Goal: Information Seeking & Learning: Find specific fact

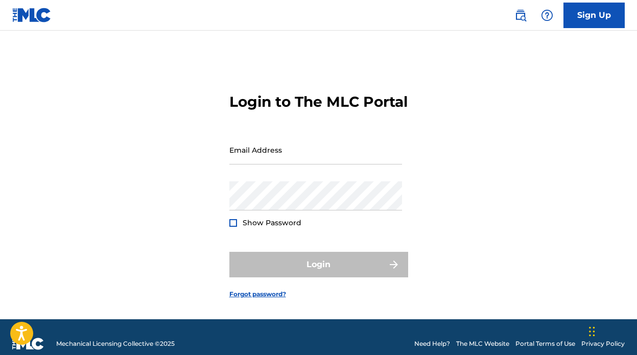
click at [264, 181] on div "Email Address" at bounding box center [316, 158] width 173 height 46
click at [265, 160] on input "Email Address" at bounding box center [316, 149] width 173 height 29
type input "[EMAIL_ADDRESS][DOMAIN_NAME]"
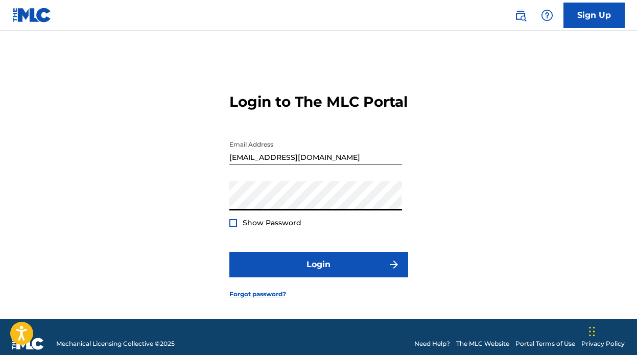
click at [230, 252] on button "Login" at bounding box center [319, 265] width 179 height 26
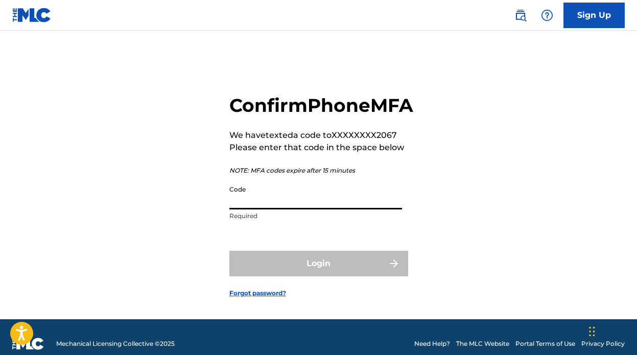
click at [336, 210] on input "Code" at bounding box center [316, 194] width 173 height 29
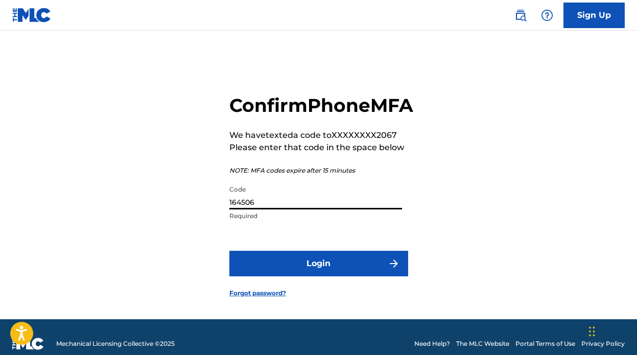
type input "164506"
click at [230, 251] on button "Login" at bounding box center [319, 264] width 179 height 26
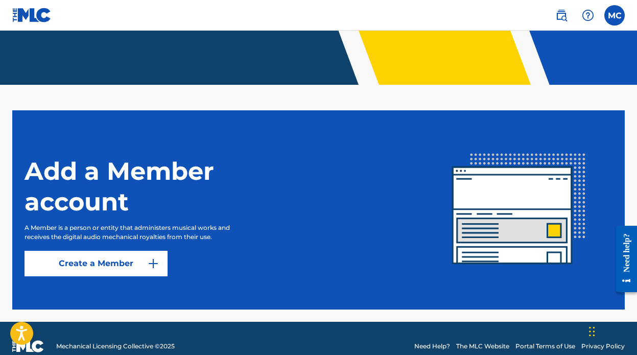
scroll to position [188, 0]
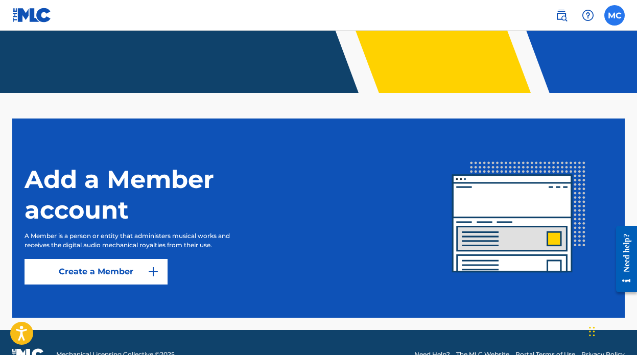
click at [606, 19] on label at bounding box center [615, 15] width 20 height 20
click at [615, 15] on input "MC MARCO CUADRA marcomavymusic@gmail.com Notification Preferences Profile Log o…" at bounding box center [615, 15] width 0 height 0
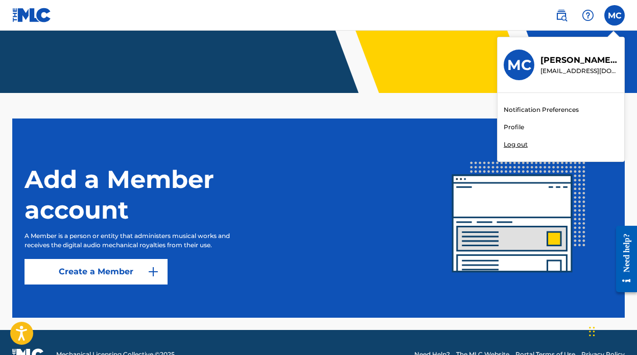
click at [515, 128] on link "Profile" at bounding box center [514, 127] width 20 height 9
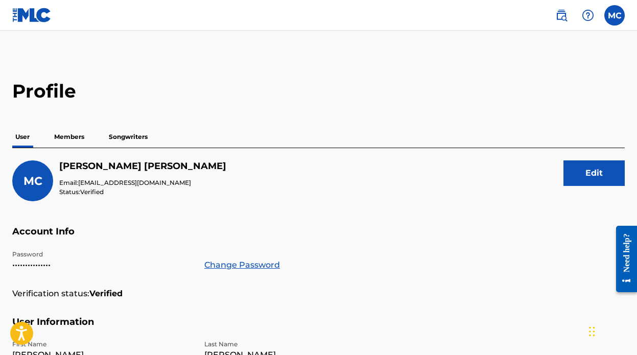
click at [67, 134] on p "Members" at bounding box center [69, 136] width 36 height 21
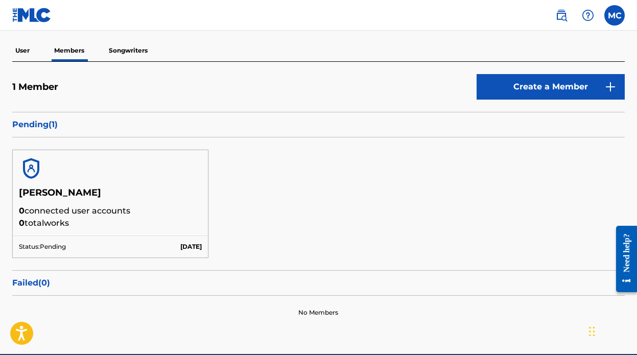
scroll to position [110, 0]
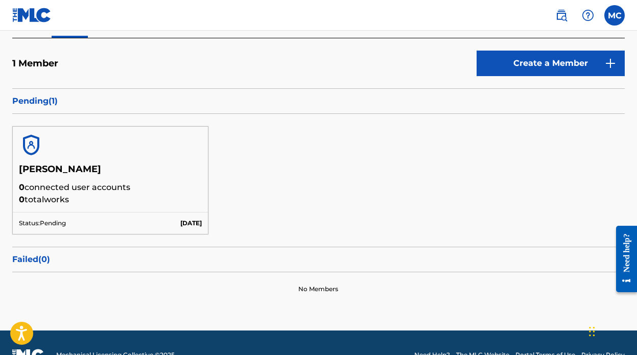
click at [32, 149] on img at bounding box center [31, 145] width 25 height 25
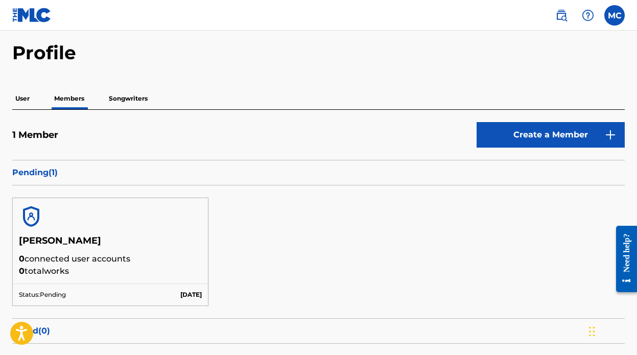
scroll to position [0, 0]
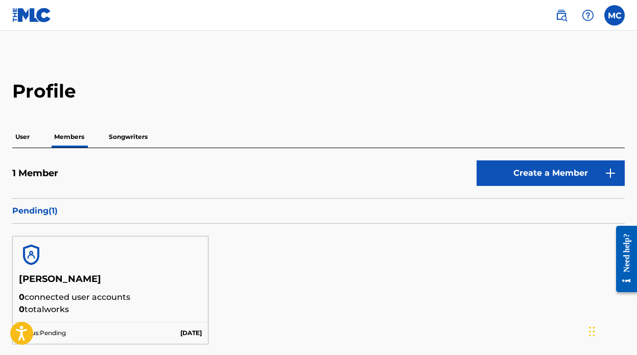
click at [24, 141] on p "User" at bounding box center [22, 136] width 20 height 21
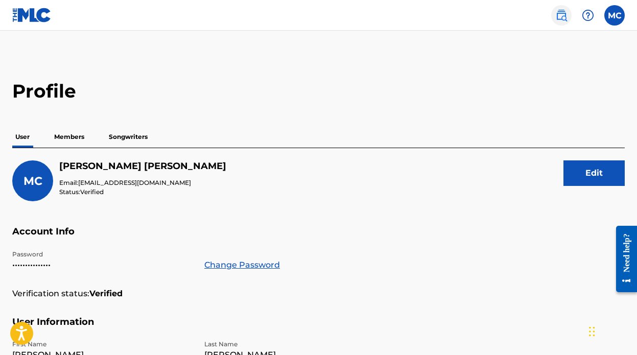
click at [563, 11] on img at bounding box center [562, 15] width 12 height 12
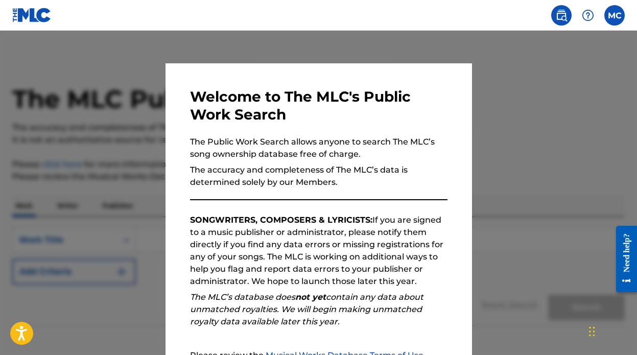
scroll to position [112, 0]
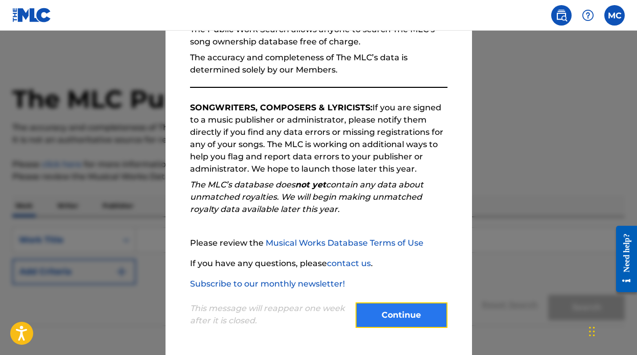
click at [400, 317] on button "Continue" at bounding box center [402, 316] width 92 height 26
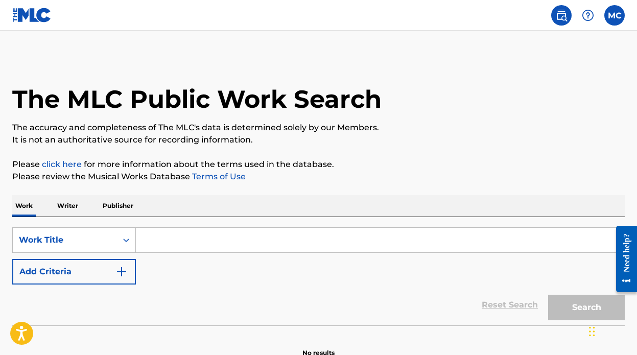
click at [168, 241] on input "Search Form" at bounding box center [380, 240] width 489 height 25
click at [61, 212] on p "Writer" at bounding box center [67, 205] width 27 height 21
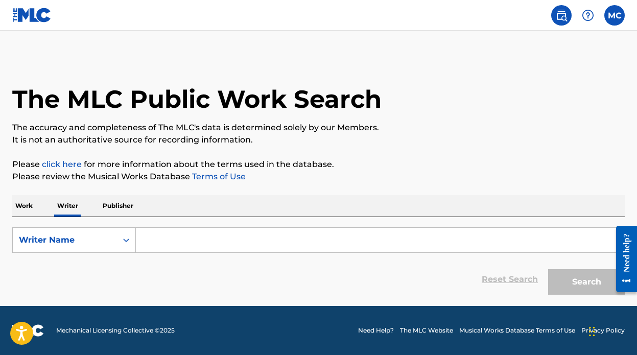
click at [123, 206] on p "Publisher" at bounding box center [118, 205] width 37 height 21
click at [204, 240] on input "Search Form" at bounding box center [380, 240] width 489 height 25
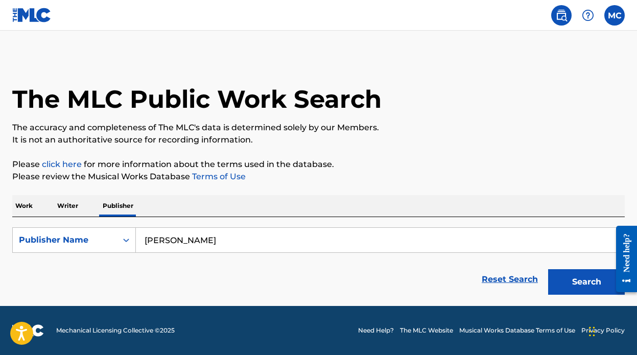
click at [548, 269] on button "Search" at bounding box center [586, 282] width 77 height 26
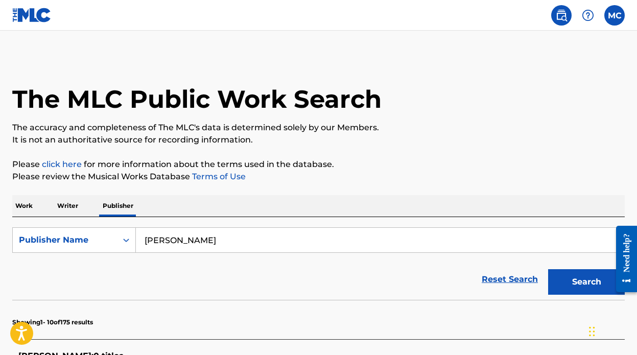
drag, startPoint x: 216, startPoint y: 236, endPoint x: 100, endPoint y: 223, distance: 117.2
click at [103, 223] on div "SearchWithCriteria2285c8c3-04ae-4b23-82aa-ec911547c509 Publisher Name marco cua…" at bounding box center [318, 258] width 613 height 83
type input "ucmg"
click at [548, 269] on button "Search" at bounding box center [586, 282] width 77 height 26
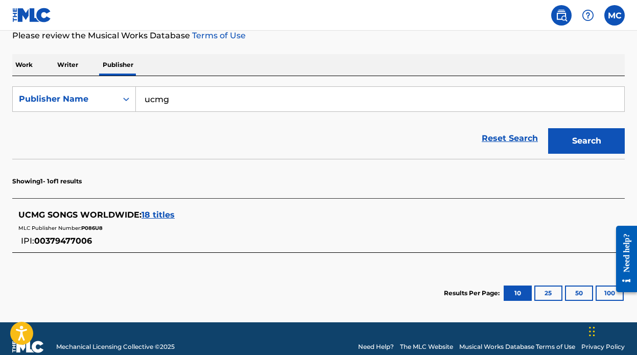
scroll to position [150, 0]
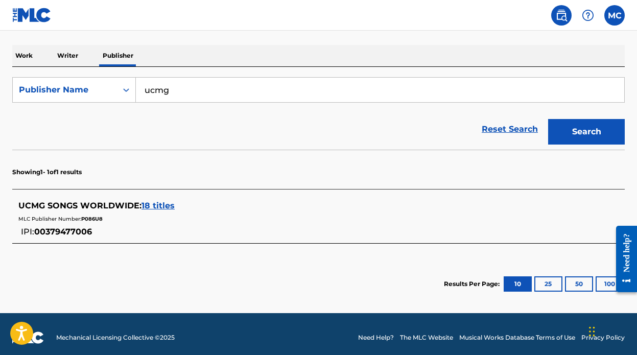
click at [157, 202] on span "18 titles" at bounding box center [158, 206] width 33 height 10
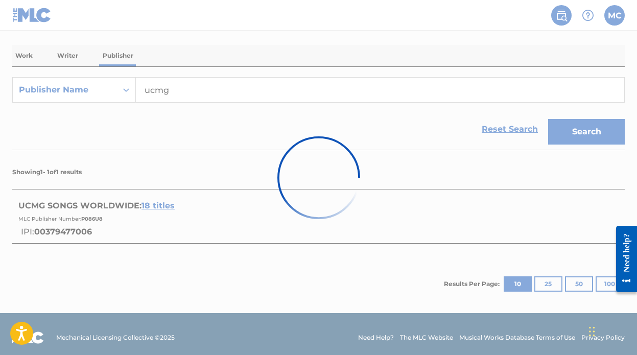
scroll to position [157, 0]
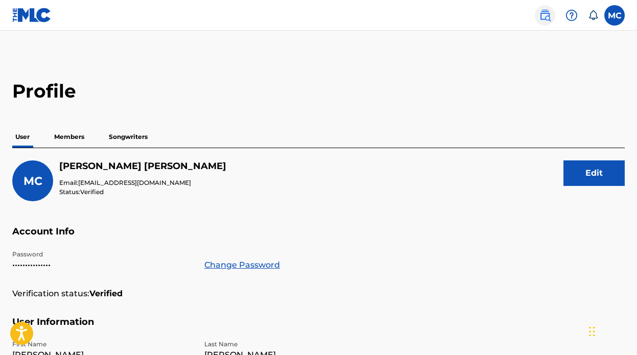
click at [550, 21] on img at bounding box center [545, 15] width 12 height 12
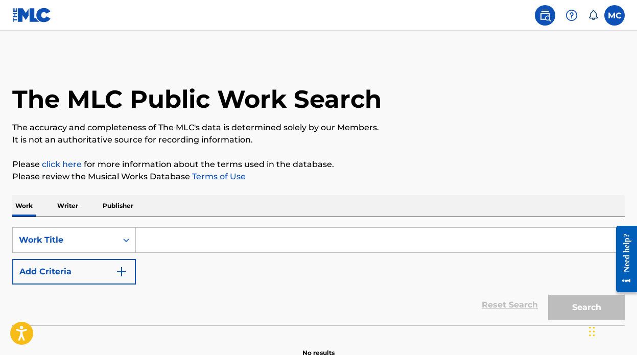
click at [185, 236] on input "Search Form" at bounding box center [380, 240] width 489 height 25
click at [71, 207] on p "Writer" at bounding box center [67, 205] width 27 height 21
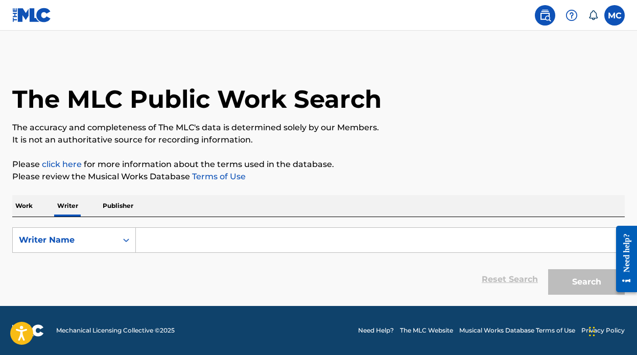
click at [176, 243] on input "Search Form" at bounding box center [380, 240] width 489 height 25
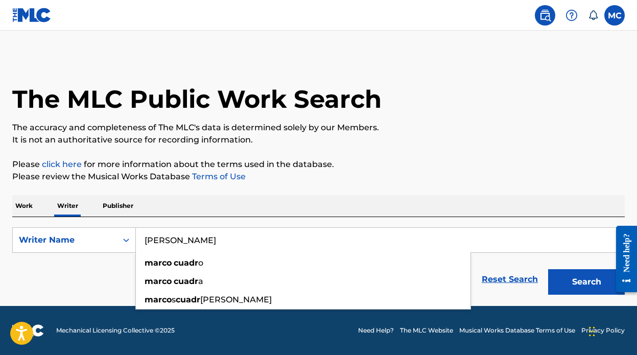
type input "marco cuadra"
click at [548, 269] on button "Search" at bounding box center [586, 282] width 77 height 26
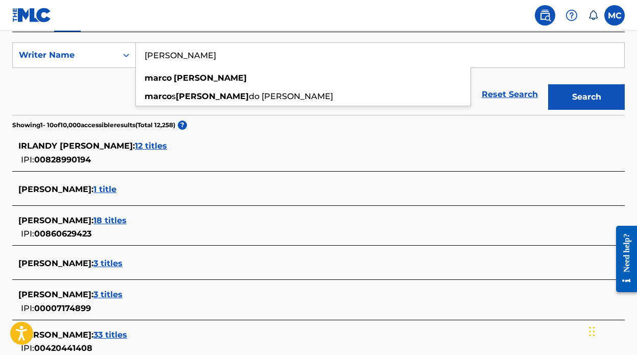
scroll to position [250, 0]
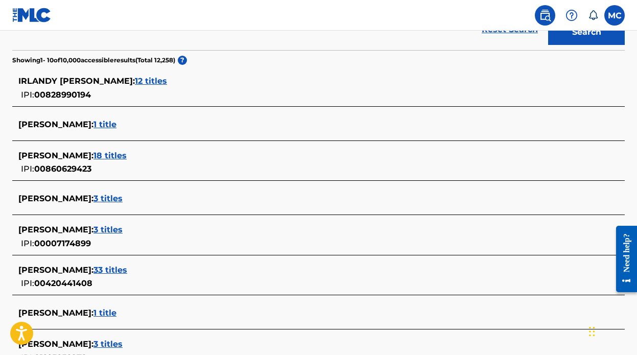
click at [182, 145] on div "MARCO CUADRA : 18 titles IPI: 00860629423" at bounding box center [318, 163] width 613 height 36
click at [108, 197] on span "3 titles" at bounding box center [108, 199] width 29 height 10
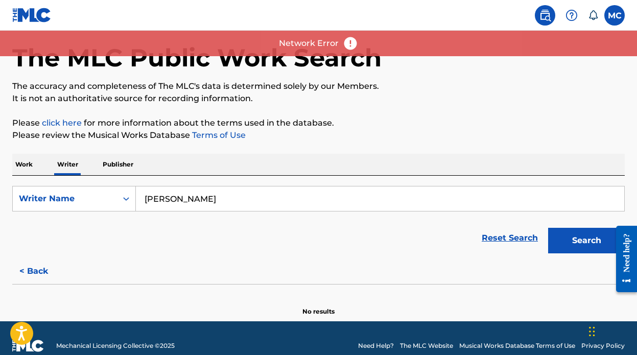
scroll to position [39, 0]
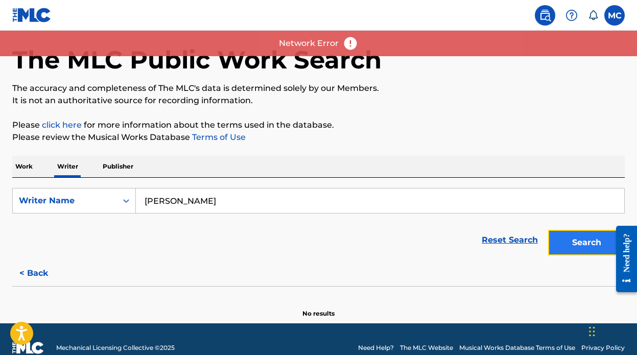
click at [599, 245] on button "Search" at bounding box center [586, 243] width 77 height 26
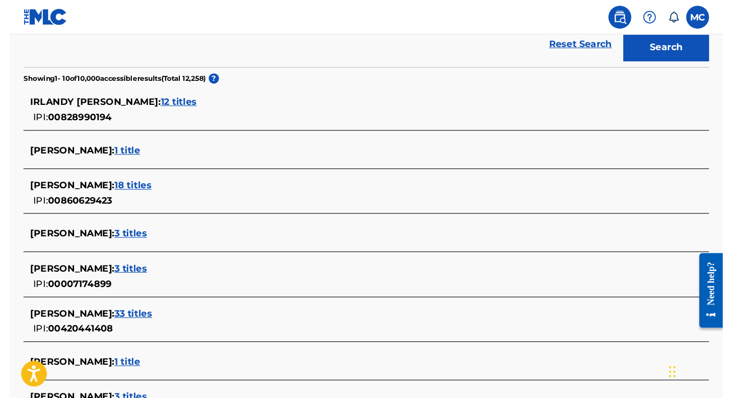
scroll to position [253, 0]
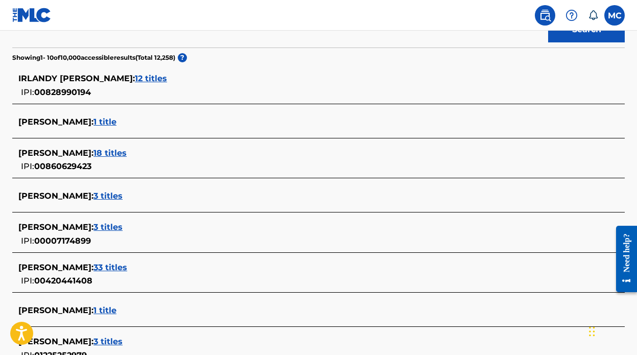
click at [111, 198] on span "3 titles" at bounding box center [108, 196] width 29 height 10
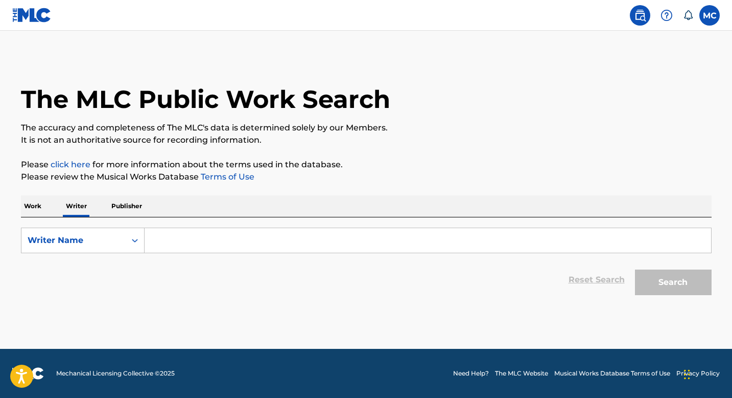
click at [163, 236] on input "Search Form" at bounding box center [428, 240] width 567 height 25
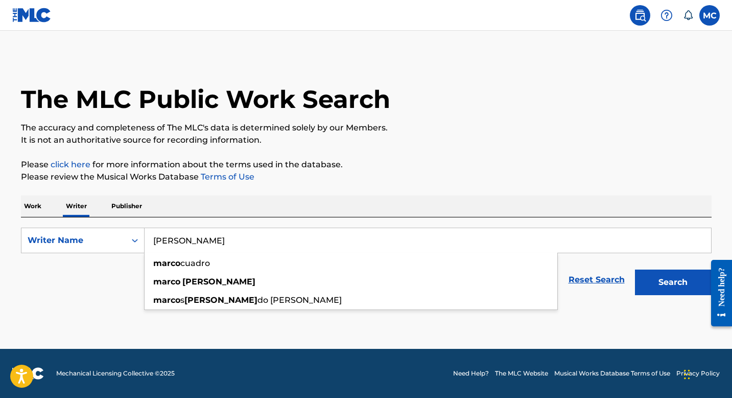
type input "[PERSON_NAME]"
click at [635, 269] on button "Search" at bounding box center [673, 282] width 77 height 26
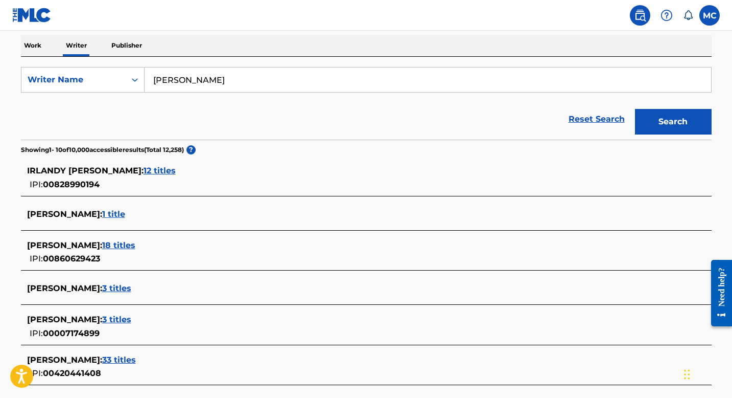
scroll to position [160, 0]
click at [128, 247] on span "18 titles" at bounding box center [118, 246] width 33 height 10
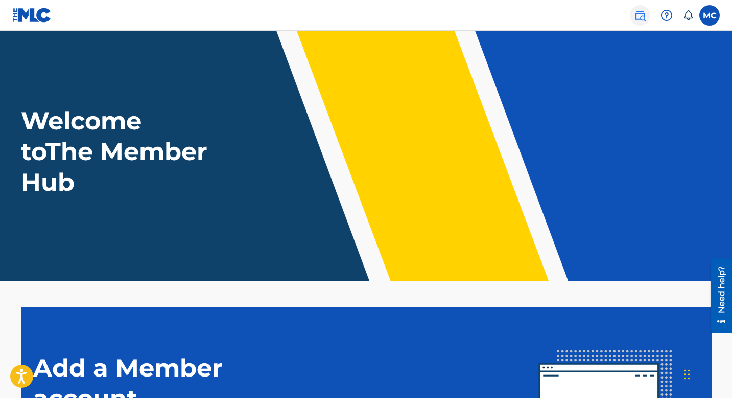
click at [638, 17] on img at bounding box center [640, 15] width 12 height 12
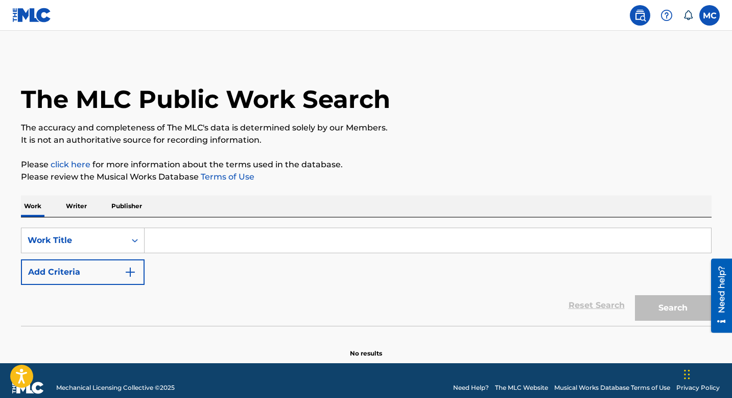
click at [214, 240] on input "Search Form" at bounding box center [428, 240] width 567 height 25
click at [84, 207] on p "Writer" at bounding box center [76, 205] width 27 height 21
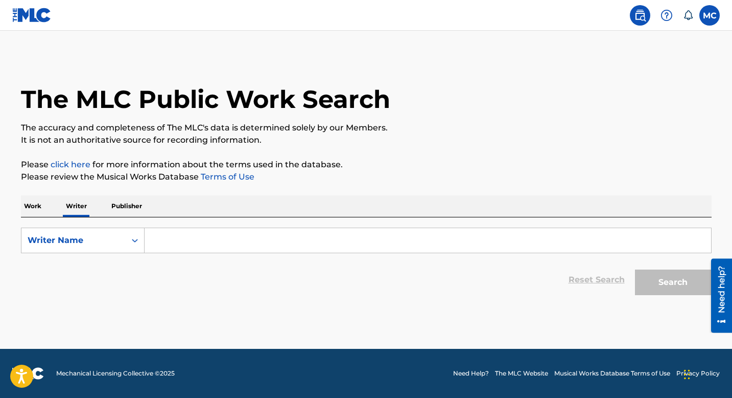
click at [216, 235] on input "Search Form" at bounding box center [428, 240] width 567 height 25
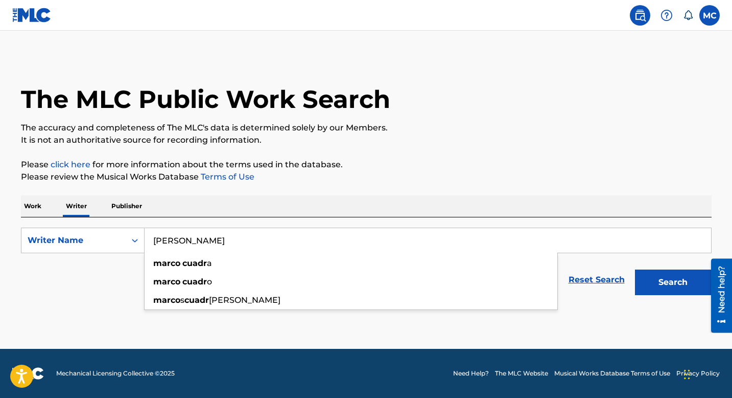
type input "marco cuadra"
click at [635, 269] on button "Search" at bounding box center [673, 282] width 77 height 26
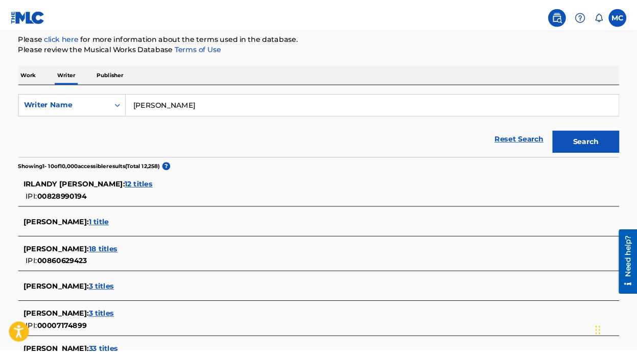
scroll to position [237, 0]
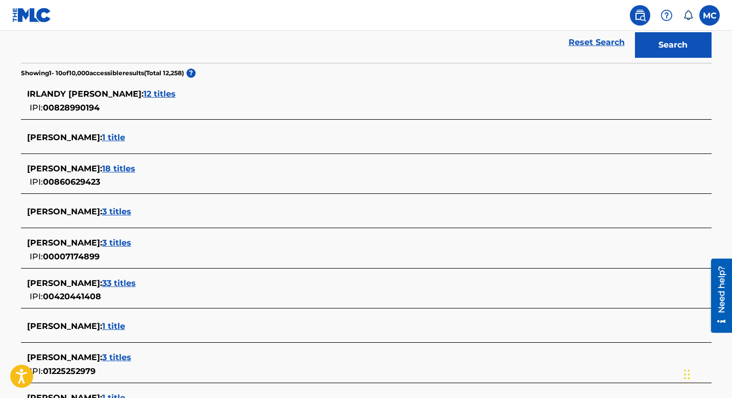
click at [120, 167] on span "18 titles" at bounding box center [118, 169] width 33 height 10
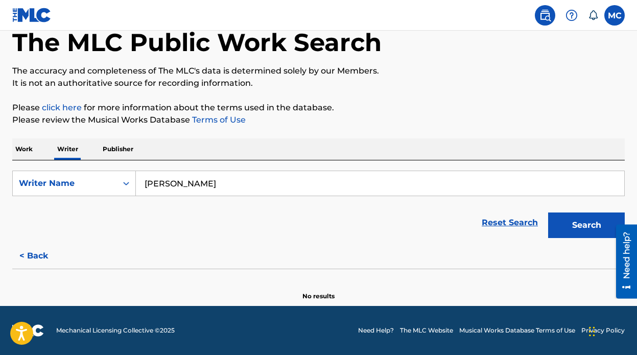
scroll to position [42, 0]
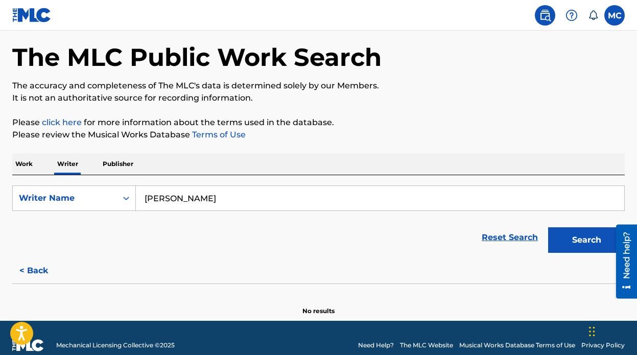
click at [299, 203] on input "marco cuadra" at bounding box center [380, 198] width 489 height 25
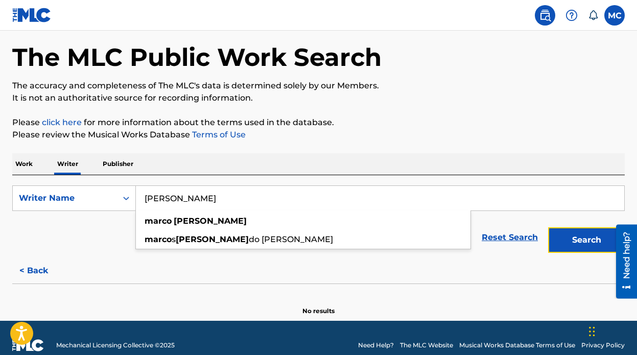
click at [577, 240] on button "Search" at bounding box center [586, 240] width 77 height 26
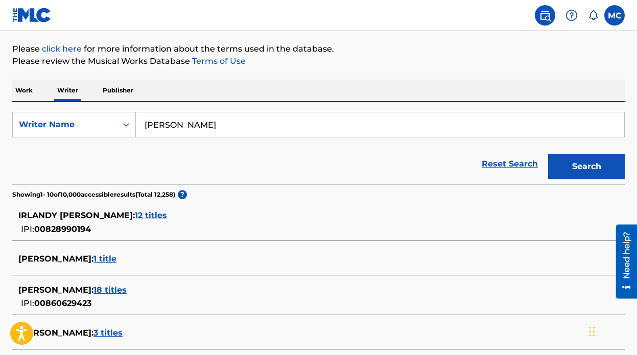
scroll to position [97, 0]
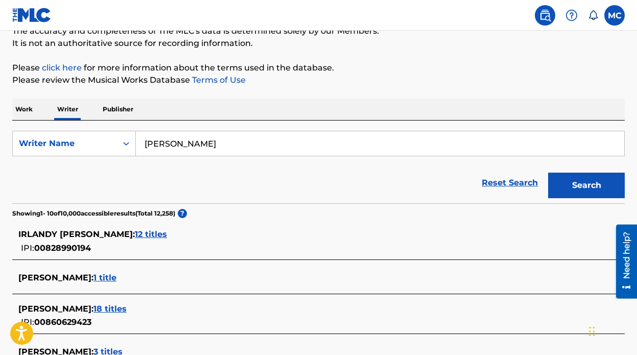
click at [124, 106] on p "Publisher" at bounding box center [118, 109] width 37 height 21
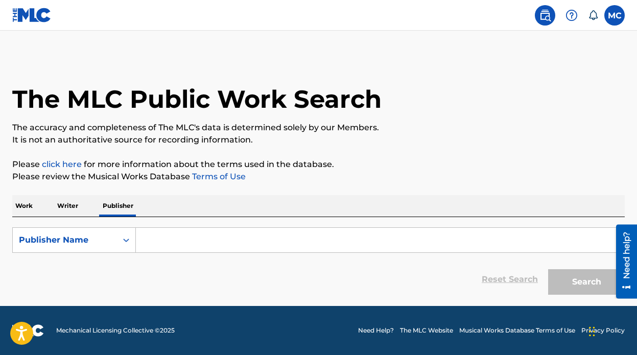
click at [168, 251] on input "Search Form" at bounding box center [380, 240] width 489 height 25
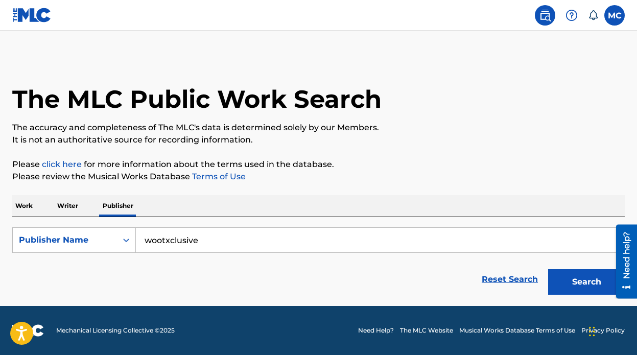
click at [548, 269] on button "Search" at bounding box center [586, 282] width 77 height 26
drag, startPoint x: 217, startPoint y: 239, endPoint x: 167, endPoint y: 236, distance: 50.7
click at [167, 238] on input "wootxclusive" at bounding box center [380, 240] width 489 height 25
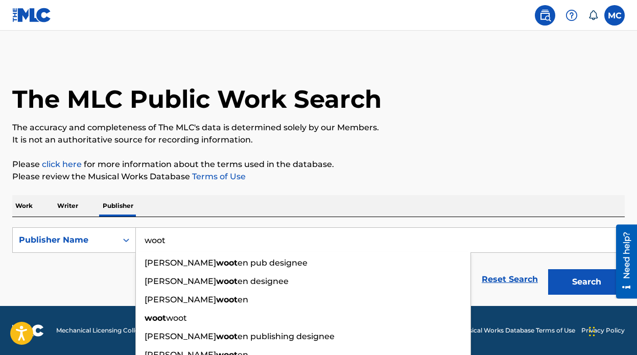
click at [548, 269] on button "Search" at bounding box center [586, 282] width 77 height 26
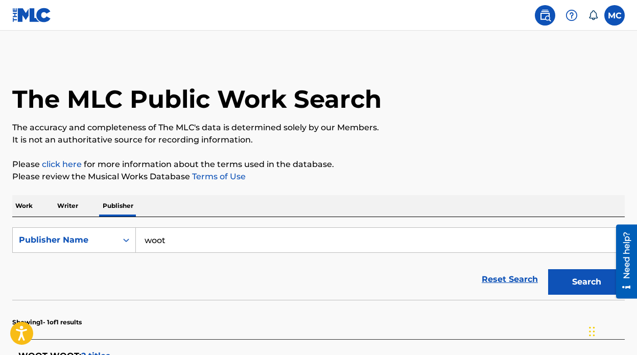
scroll to position [157, 0]
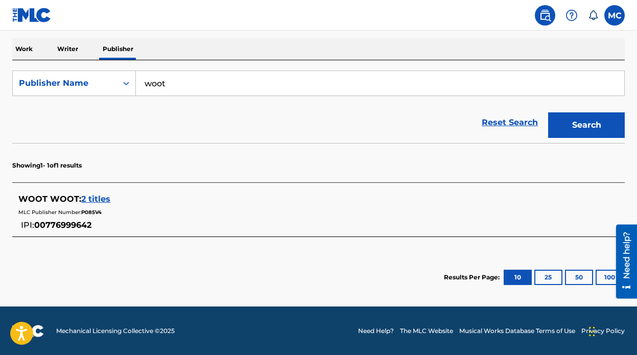
drag, startPoint x: 203, startPoint y: 84, endPoint x: 84, endPoint y: 55, distance: 123.1
click at [86, 58] on div "Work Writer Publisher SearchWithCriteria51f6f748-48a9-4c8e-a663-f73a0aa0e4aa Pu…" at bounding box center [318, 169] width 613 height 263
type input "avb"
click at [548, 112] on button "Search" at bounding box center [586, 125] width 77 height 26
click at [66, 53] on p "Writer" at bounding box center [67, 48] width 27 height 21
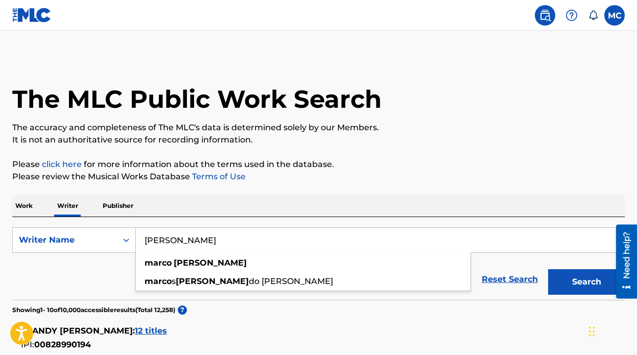
drag, startPoint x: 232, startPoint y: 241, endPoint x: 83, endPoint y: 207, distance: 152.0
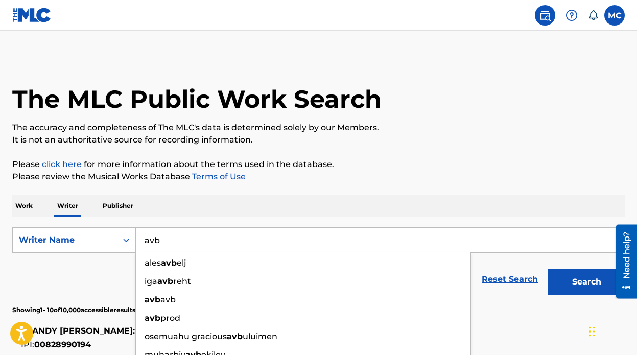
click at [548, 269] on button "Search" at bounding box center [586, 282] width 77 height 26
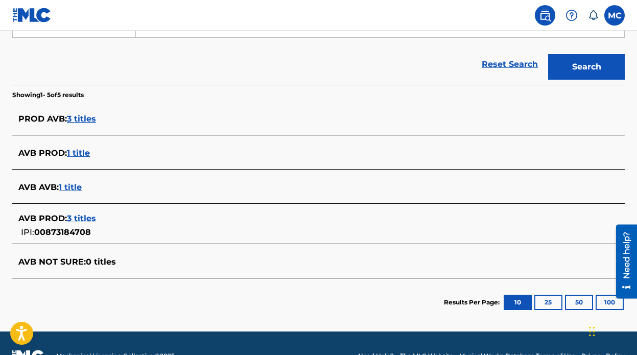
scroll to position [209, 0]
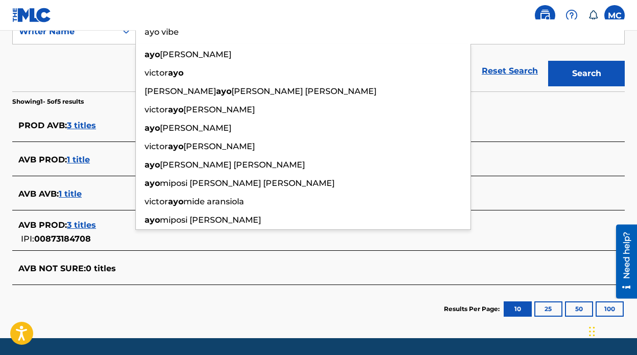
click at [548, 61] on button "Search" at bounding box center [586, 74] width 77 height 26
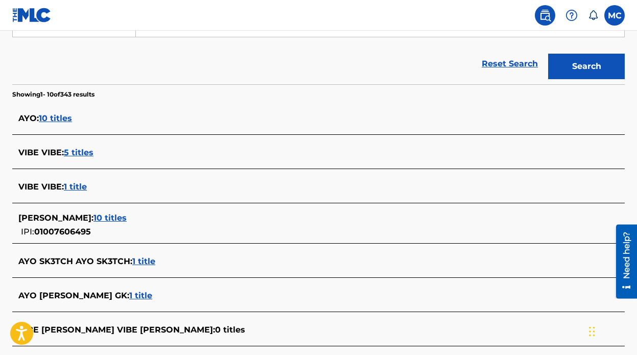
scroll to position [174, 0]
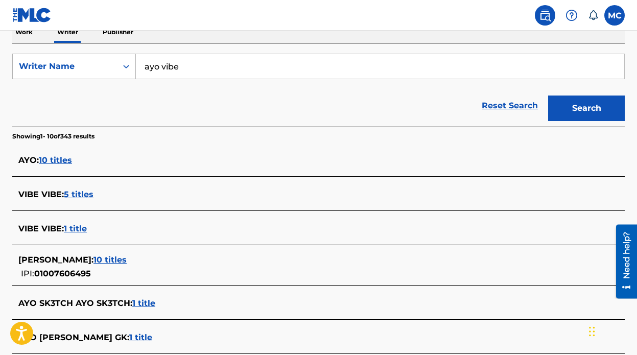
drag, startPoint x: 221, startPoint y: 59, endPoint x: 118, endPoint y: 70, distance: 103.8
click at [118, 70] on div "SearchWithCriteria8ab7a89c-61d9-4f1b-ae94-004d57dafff0 Writer Name ayo vibe" at bounding box center [318, 67] width 613 height 26
drag, startPoint x: 197, startPoint y: 63, endPoint x: 132, endPoint y: 61, distance: 65.4
click at [132, 62] on div "SearchWithCriteria8ab7a89c-61d9-4f1b-ae94-004d57dafff0 Writer Name ayo vibe" at bounding box center [318, 67] width 613 height 26
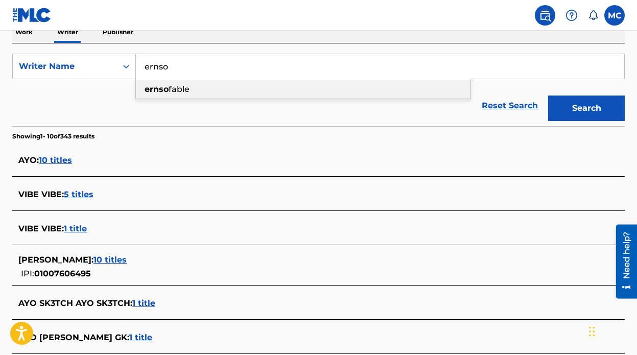
click at [209, 90] on div "ernso fable" at bounding box center [303, 89] width 335 height 18
type input "ernso fable"
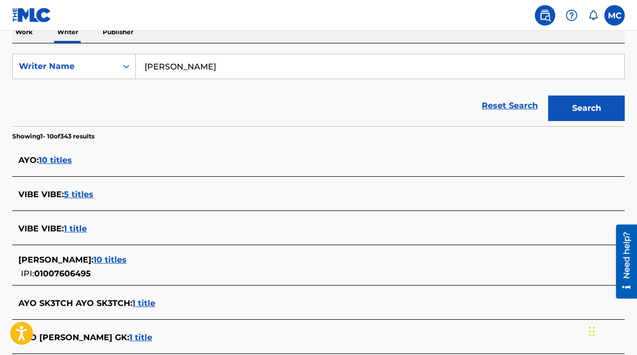
click at [548, 96] on button "Search" at bounding box center [586, 109] width 77 height 26
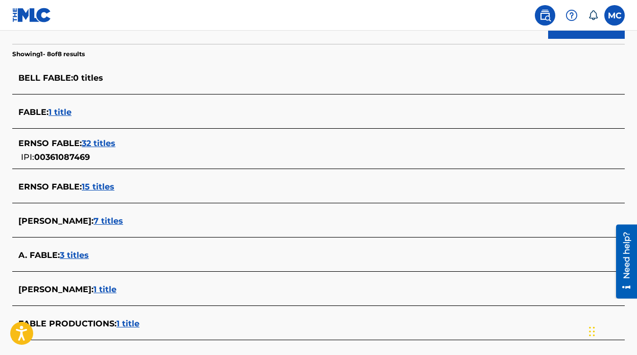
scroll to position [254, 0]
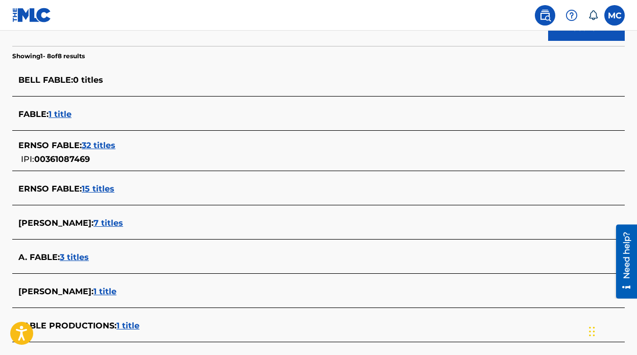
click at [99, 144] on span "32 titles" at bounding box center [99, 146] width 34 height 10
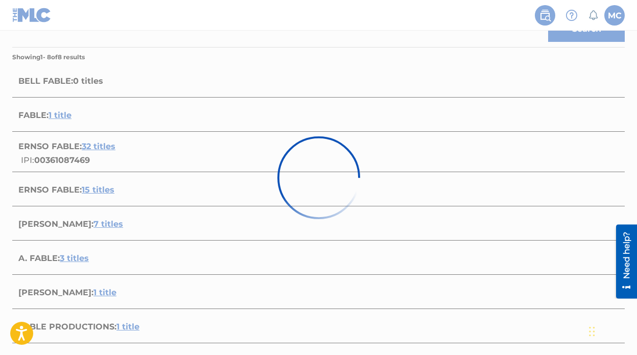
scroll to position [262, 0]
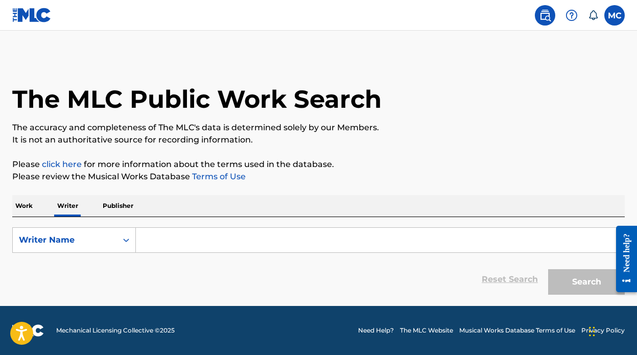
click at [200, 239] on input "Search Form" at bounding box center [380, 240] width 489 height 25
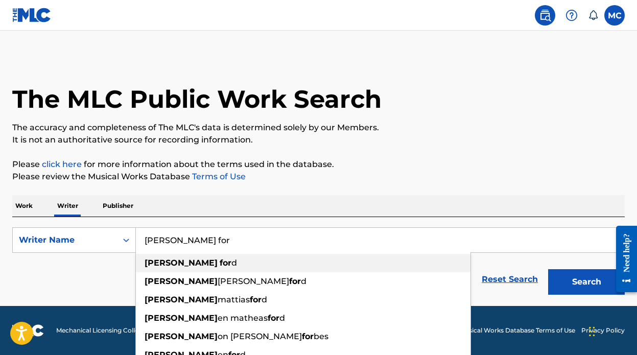
click at [189, 267] on div "[PERSON_NAME] for d" at bounding box center [303, 263] width 335 height 18
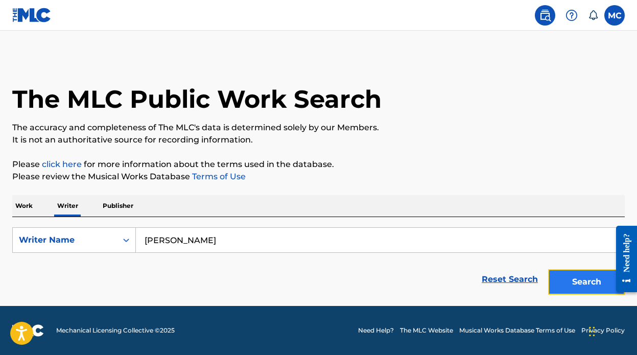
click at [588, 287] on button "Search" at bounding box center [586, 282] width 77 height 26
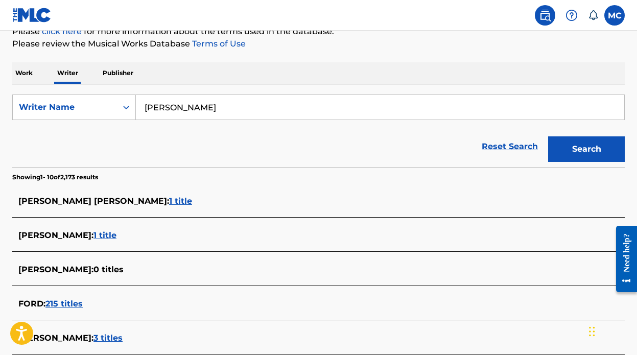
scroll to position [131, 0]
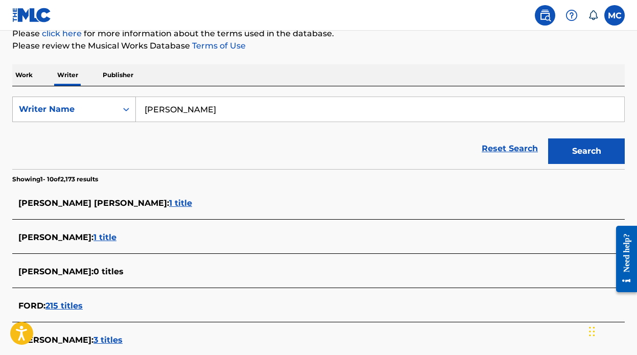
drag, startPoint x: 246, startPoint y: 105, endPoint x: 110, endPoint y: 105, distance: 136.5
click at [110, 105] on div "SearchWithCriteriada605286-3f33-4e5d-9b83-8e96888117c1 Writer Name clint ford" at bounding box center [318, 110] width 613 height 26
type input "ernso fable"
click at [569, 150] on button "Search" at bounding box center [586, 152] width 77 height 26
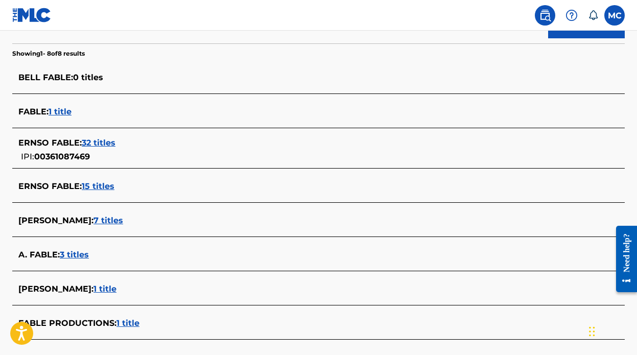
scroll to position [258, 0]
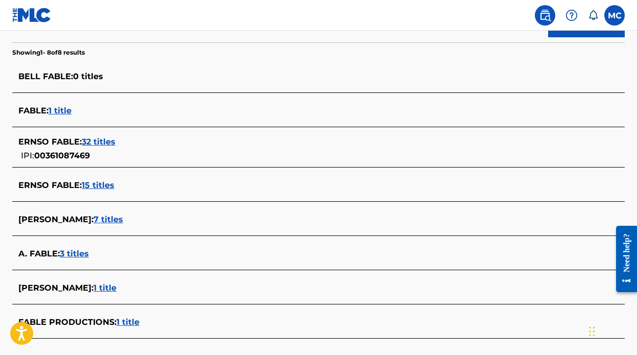
click at [108, 137] on span "32 titles" at bounding box center [99, 142] width 34 height 10
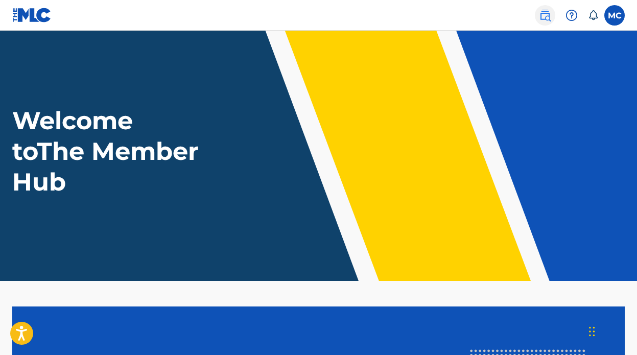
click at [543, 21] on img at bounding box center [545, 15] width 12 height 12
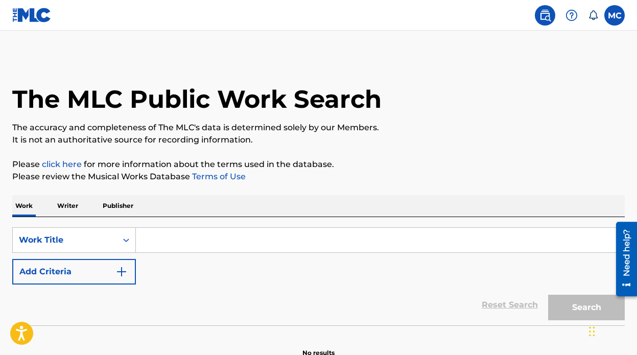
click at [72, 200] on p "Writer" at bounding box center [67, 205] width 27 height 21
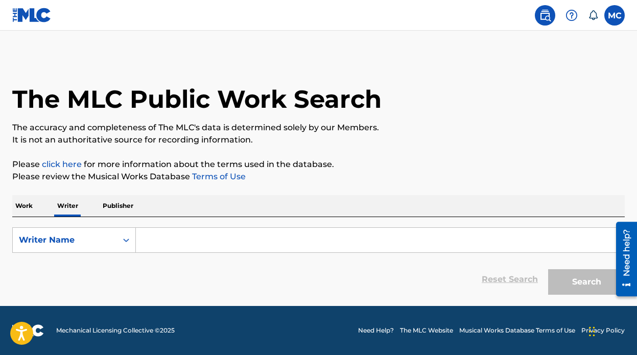
click at [273, 242] on input "Search Form" at bounding box center [380, 240] width 489 height 25
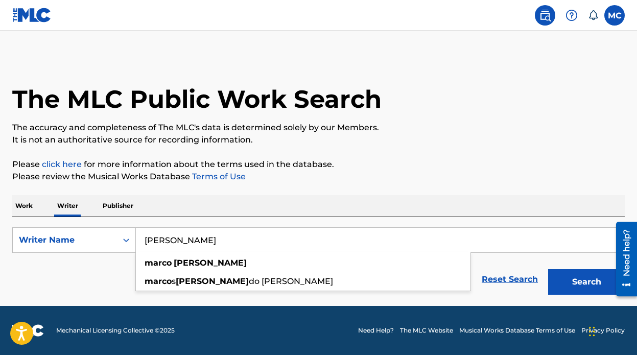
type input "[PERSON_NAME]"
click at [548, 269] on button "Search" at bounding box center [586, 282] width 77 height 26
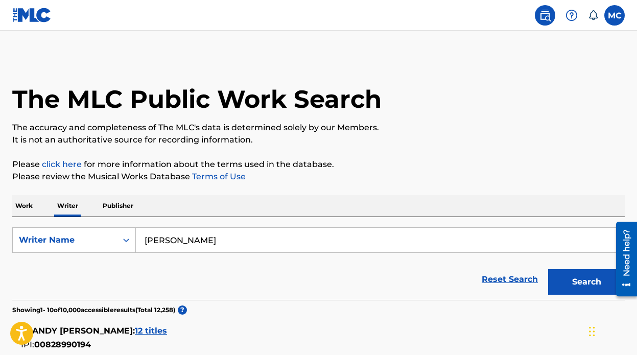
scroll to position [199, 0]
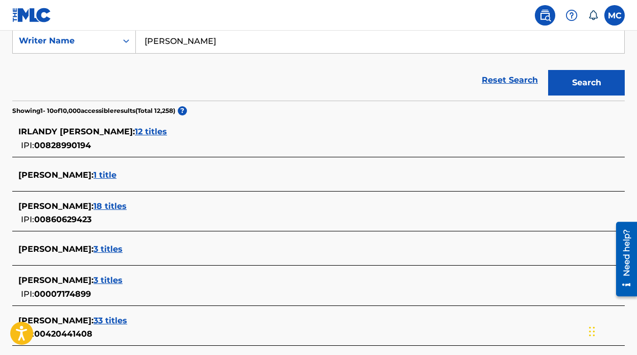
click at [107, 202] on span "18 titles" at bounding box center [110, 206] width 33 height 10
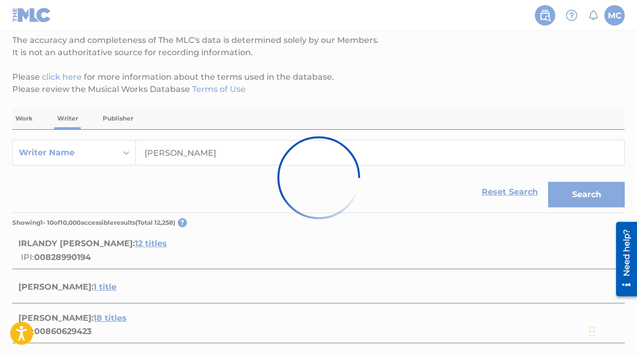
scroll to position [0, 0]
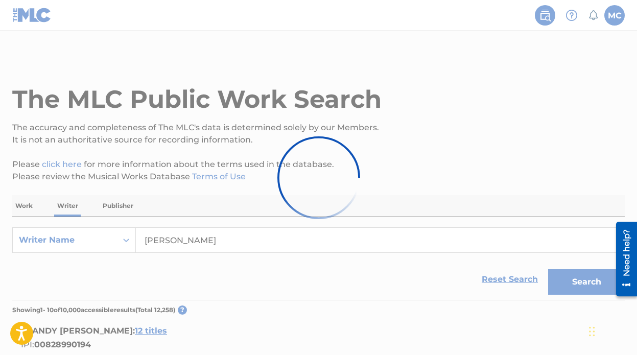
click at [336, 167] on img at bounding box center [318, 177] width 117 height 117
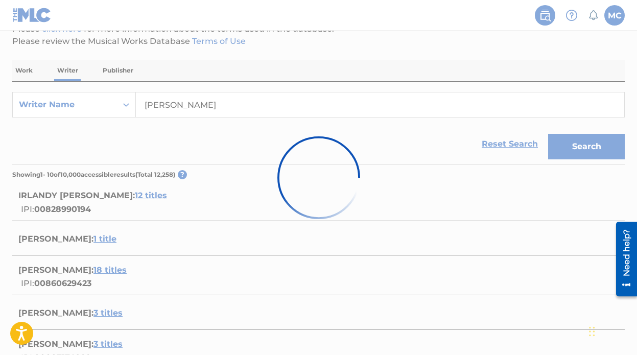
scroll to position [75, 0]
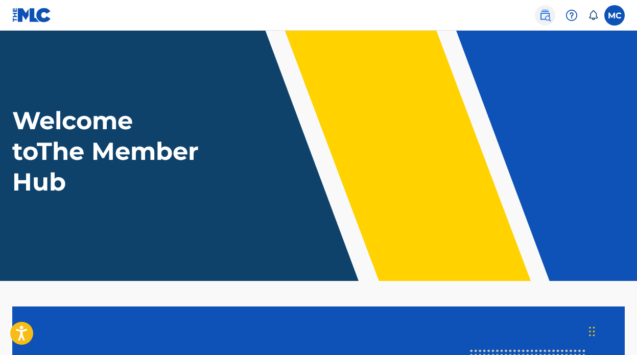
click at [548, 10] on img at bounding box center [545, 15] width 12 height 12
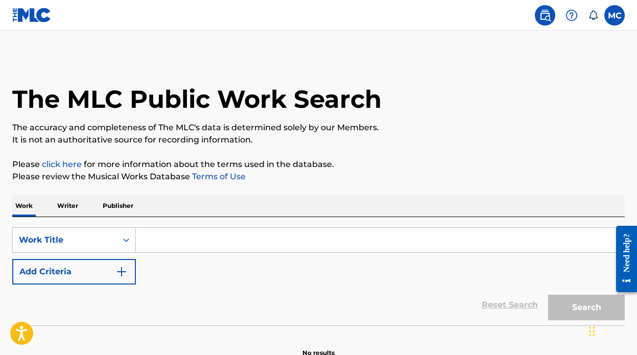
click at [67, 209] on p "Writer" at bounding box center [67, 205] width 27 height 21
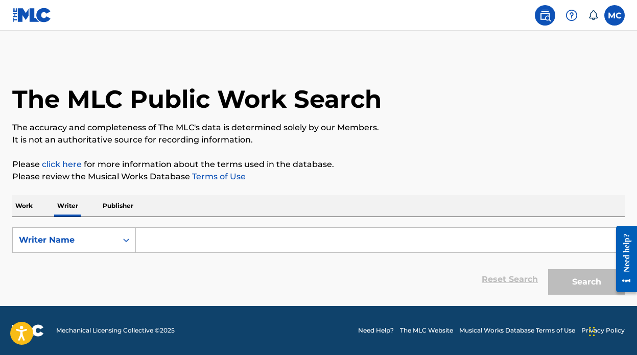
click at [23, 209] on p "Work" at bounding box center [24, 205] width 24 height 21
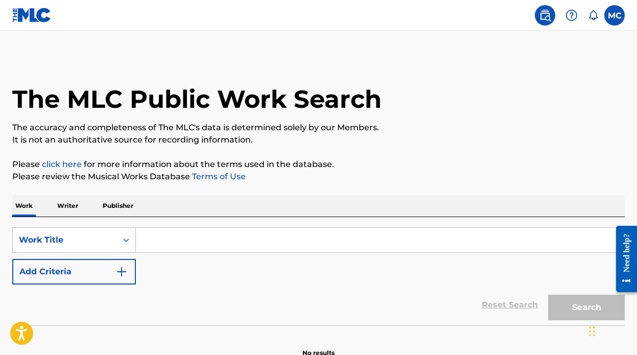
click at [205, 239] on input "Search Form" at bounding box center [380, 240] width 489 height 25
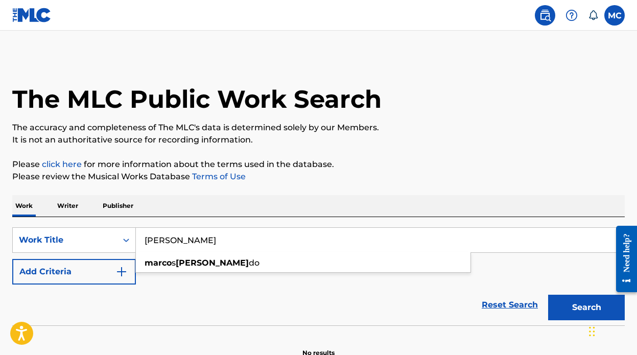
type input "[PERSON_NAME]"
click at [548, 295] on button "Search" at bounding box center [586, 308] width 77 height 26
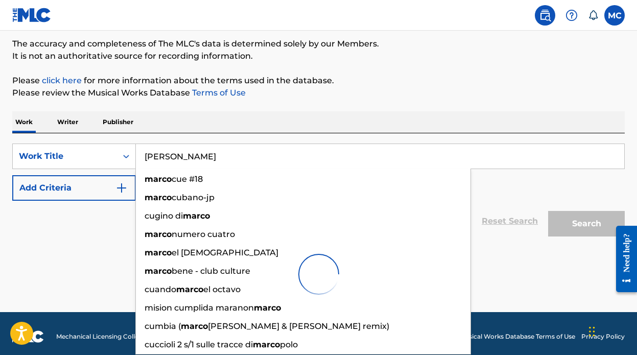
scroll to position [83, 0]
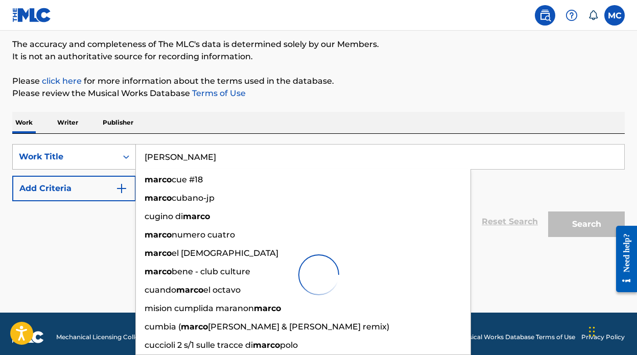
drag, startPoint x: 242, startPoint y: 154, endPoint x: 78, endPoint y: 147, distance: 164.2
click at [80, 147] on div "SearchWithCriteria7f15b14a-d425-482a-9851-e1282e2b7209 Work Title marco cuadra …" at bounding box center [318, 157] width 613 height 26
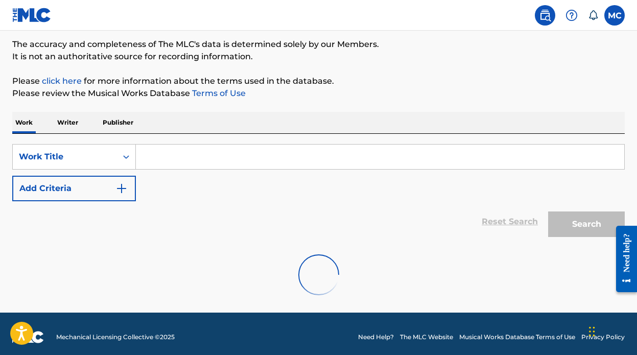
click at [64, 123] on p "Writer" at bounding box center [67, 122] width 27 height 21
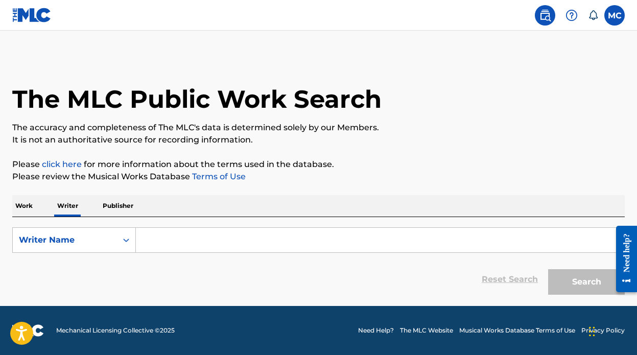
click at [172, 234] on input "Search Form" at bounding box center [380, 240] width 489 height 25
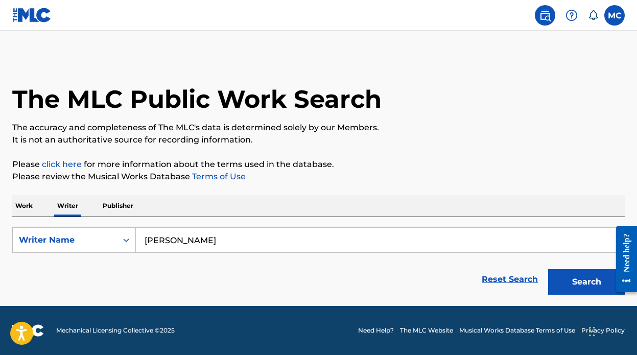
type input "aliah thomas"
click at [548, 269] on button "Search" at bounding box center [586, 282] width 77 height 26
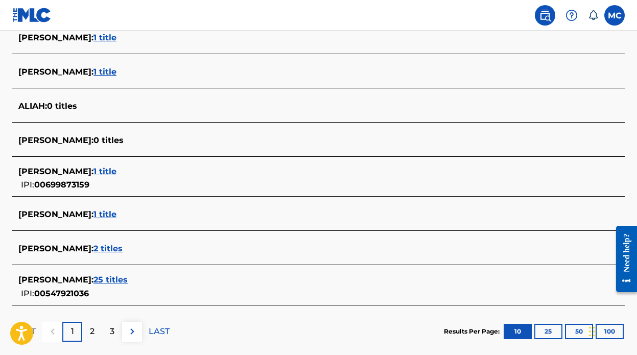
scroll to position [380, 0]
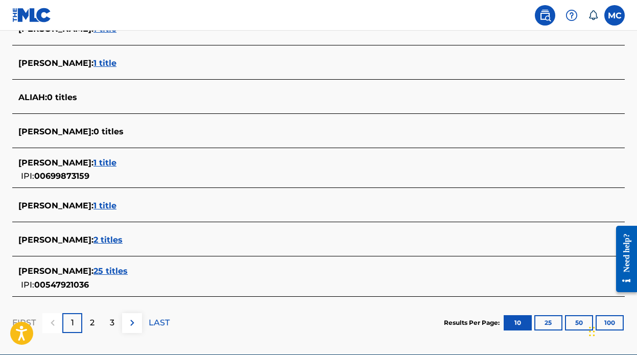
click at [111, 203] on span "1 title" at bounding box center [105, 206] width 23 height 10
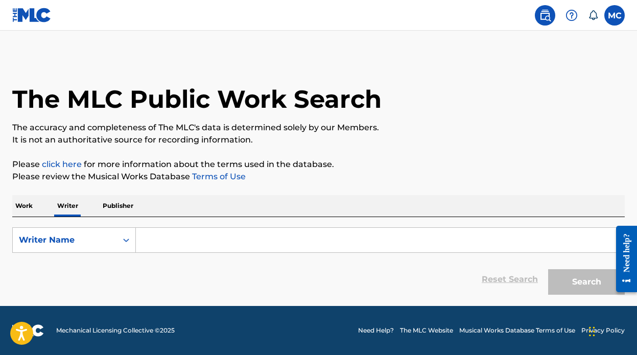
click at [385, 24] on nav "MC MC [PERSON_NAME] [EMAIL_ADDRESS][DOMAIN_NAME] Notification Preferences Profi…" at bounding box center [318, 15] width 637 height 31
click at [381, 29] on nav "MC MC [PERSON_NAME] [EMAIL_ADDRESS][DOMAIN_NAME] Notification Preferences Profi…" at bounding box center [318, 15] width 637 height 31
click at [98, 209] on div "Work Writer Publisher" at bounding box center [318, 205] width 613 height 21
click at [116, 206] on p "Publisher" at bounding box center [118, 205] width 37 height 21
click at [82, 210] on div "Work Writer Publisher" at bounding box center [318, 205] width 613 height 21
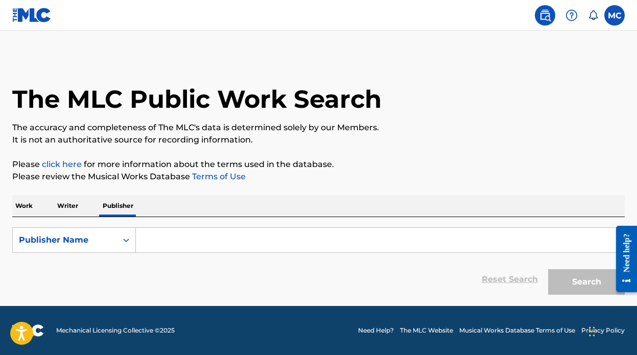
click at [68, 207] on p "Writer" at bounding box center [67, 205] width 27 height 21
click at [330, 57] on div "The MLC Public Work Search" at bounding box center [318, 93] width 613 height 75
click at [172, 246] on input "Search Form" at bounding box center [380, 240] width 489 height 25
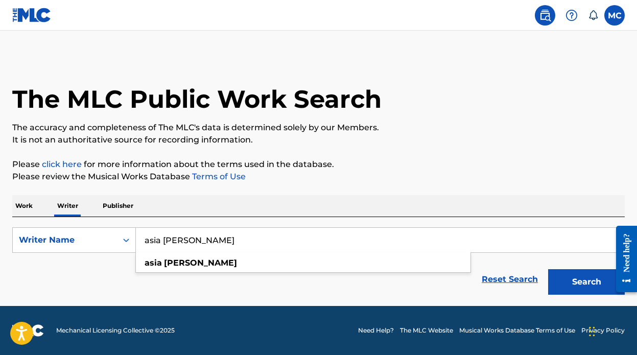
click at [548, 269] on button "Search" at bounding box center [586, 282] width 77 height 26
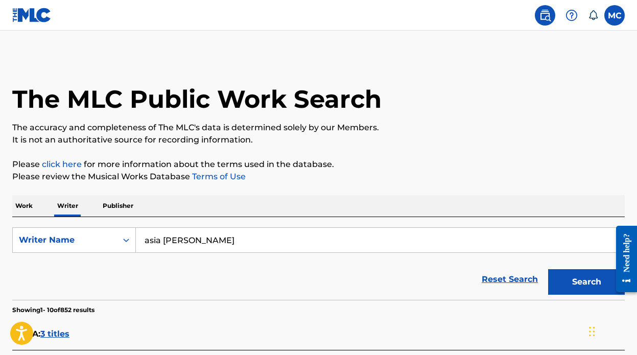
drag, startPoint x: 204, startPoint y: 232, endPoint x: 207, endPoint y: 241, distance: 9.5
click at [207, 241] on input "asia [PERSON_NAME]" at bounding box center [380, 240] width 489 height 25
type input "s"
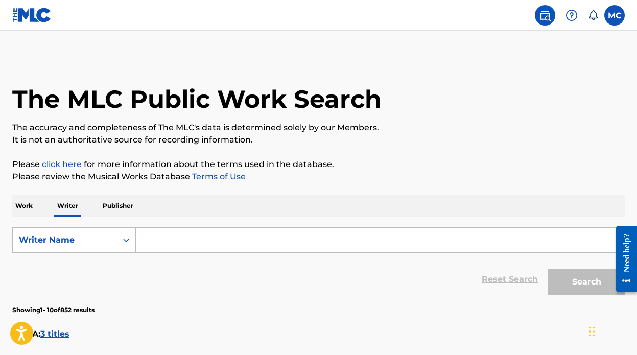
type input "c"
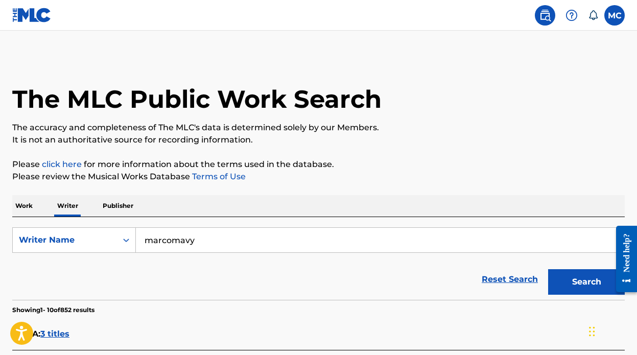
click at [548, 269] on button "Search" at bounding box center [586, 282] width 77 height 26
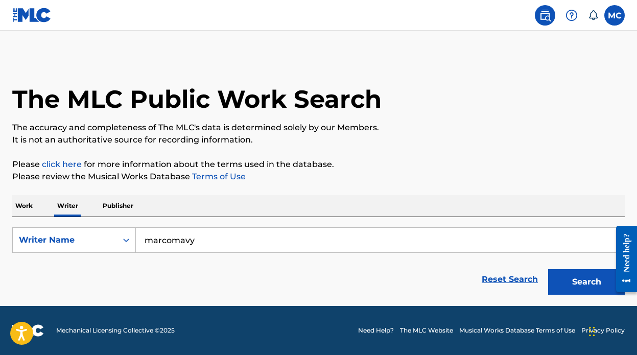
click at [175, 240] on input "marcomavy" at bounding box center [380, 240] width 489 height 25
click at [548, 269] on button "Search" at bounding box center [586, 282] width 77 height 26
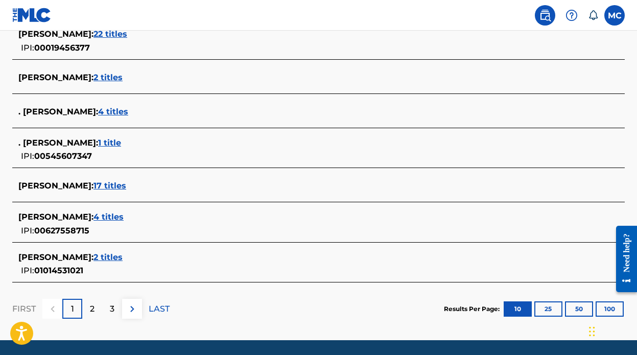
scroll to position [418, 0]
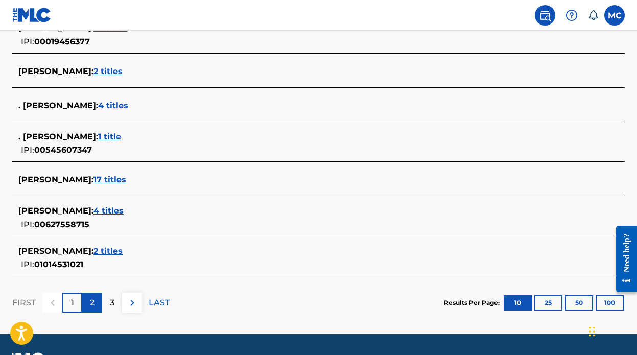
click at [101, 301] on div "2" at bounding box center [92, 303] width 20 height 20
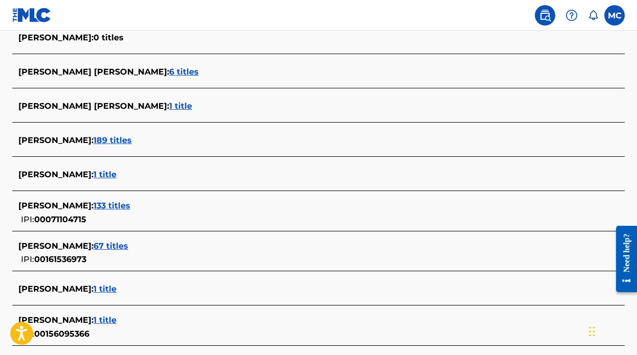
scroll to position [428, 0]
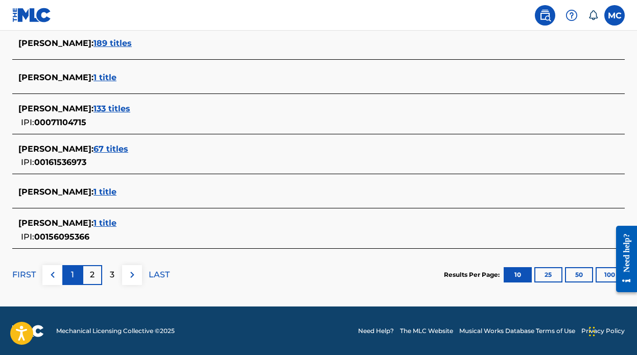
click at [79, 273] on div "1" at bounding box center [72, 275] width 20 height 20
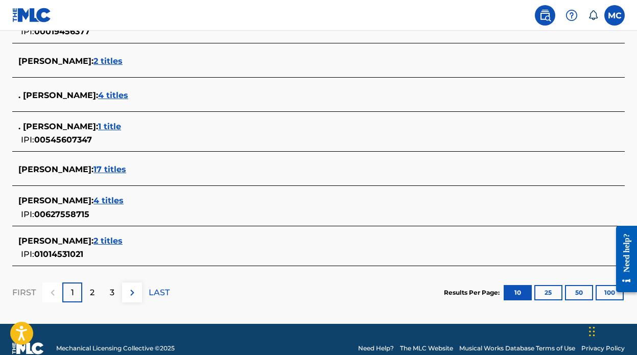
scroll to position [0, 0]
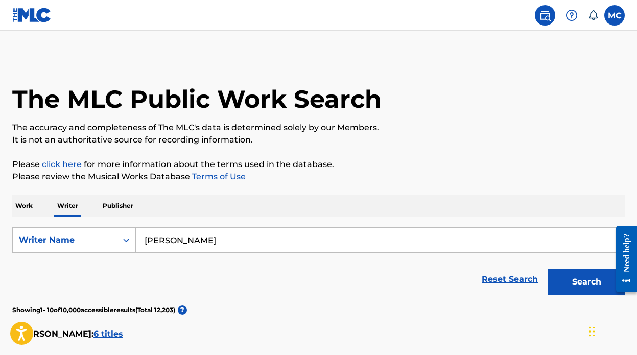
drag, startPoint x: 215, startPoint y: 241, endPoint x: 105, endPoint y: 200, distance: 117.4
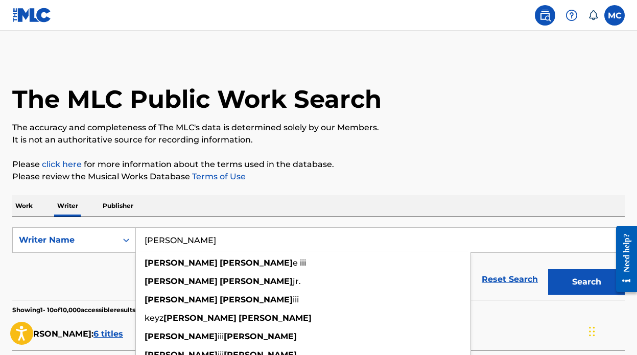
type input "[PERSON_NAME]"
click at [548, 269] on button "Search" at bounding box center [586, 282] width 77 height 26
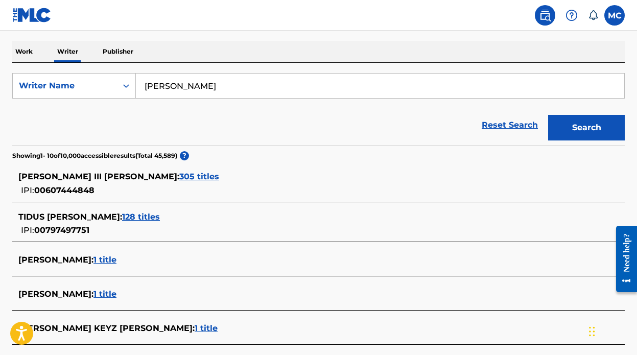
scroll to position [168, 0]
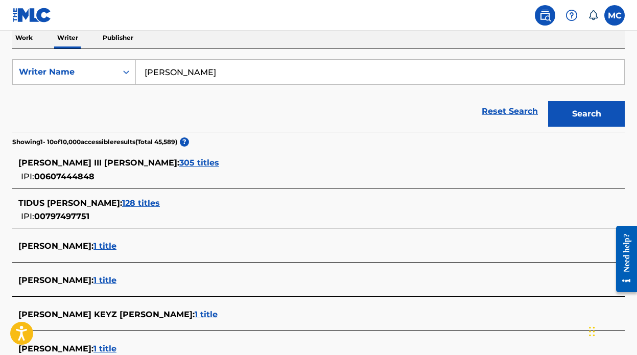
drag, startPoint x: 248, startPoint y: 72, endPoint x: 134, endPoint y: 63, distance: 113.8
click at [138, 64] on input "[PERSON_NAME]" at bounding box center [380, 72] width 489 height 25
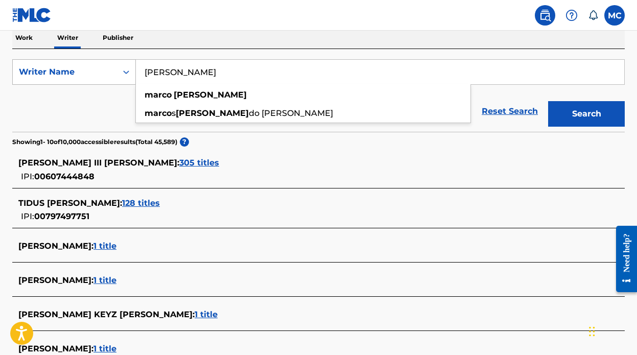
type input "[PERSON_NAME]"
click at [548, 101] on button "Search" at bounding box center [586, 114] width 77 height 26
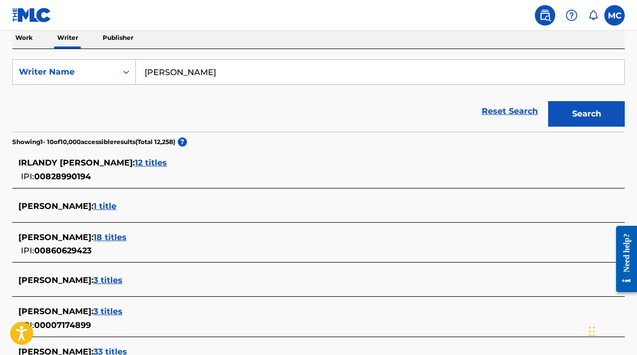
scroll to position [207, 0]
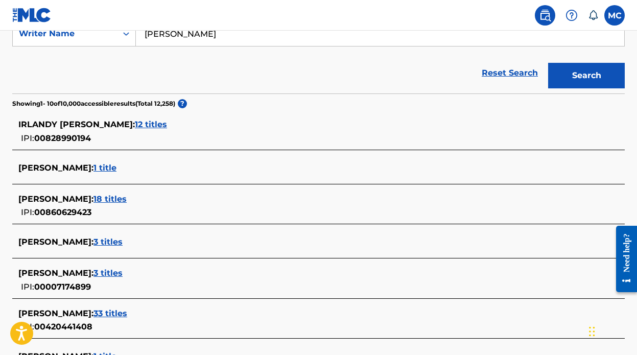
click at [106, 199] on span "18 titles" at bounding box center [110, 199] width 33 height 10
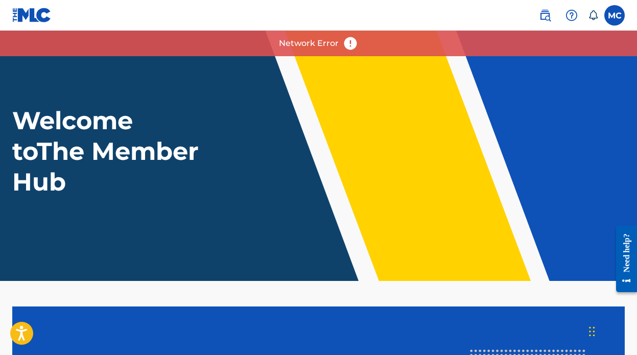
click at [351, 43] on img at bounding box center [350, 43] width 15 height 15
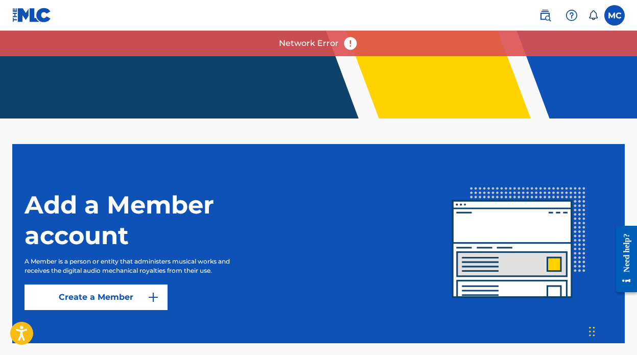
scroll to position [212, 0]
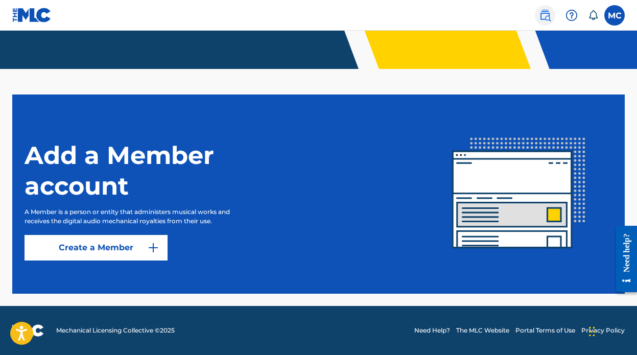
click at [550, 16] on img at bounding box center [545, 15] width 12 height 12
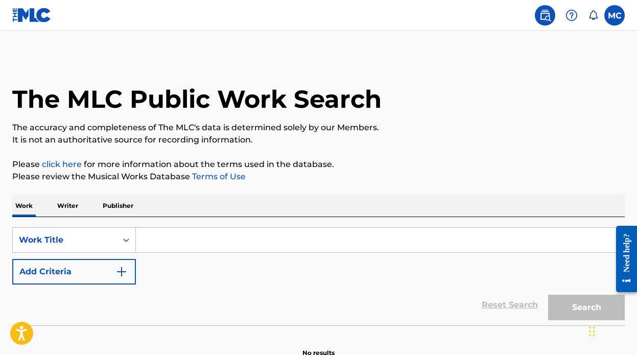
click at [74, 218] on div "SearchWithCriteriaaa24a15c-b4fc-492e-b4ce-91b1b9fd7ec6 Work Title Add Criteria …" at bounding box center [318, 271] width 613 height 108
click at [70, 208] on p "Writer" at bounding box center [67, 205] width 27 height 21
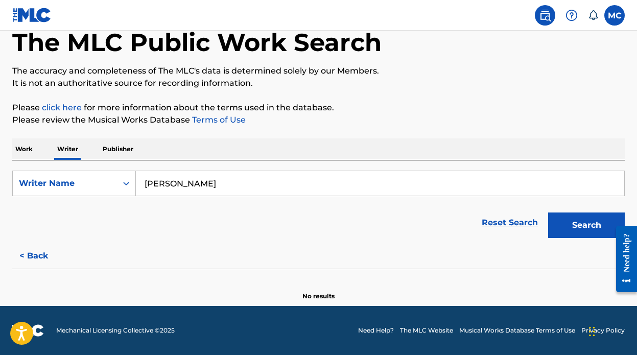
scroll to position [57, 0]
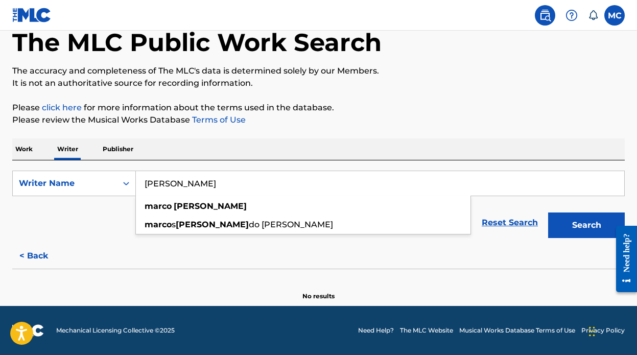
drag, startPoint x: 346, startPoint y: 185, endPoint x: 153, endPoint y: 152, distance: 195.0
click at [154, 153] on div "Work Writer Publisher SearchWithCriteria956f7cea-18ee-42b1-9ec0-0fc70a1dcbd1 Wr…" at bounding box center [318, 220] width 613 height 163
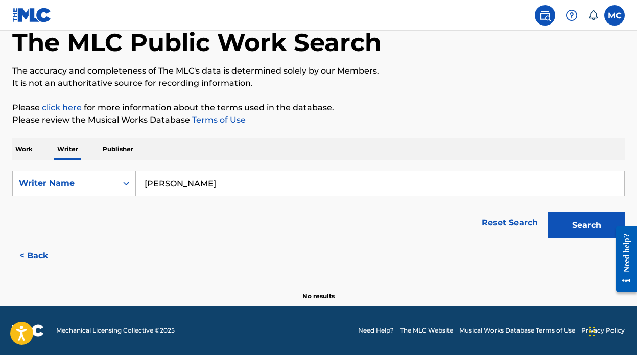
click at [548, 213] on button "Search" at bounding box center [586, 226] width 77 height 26
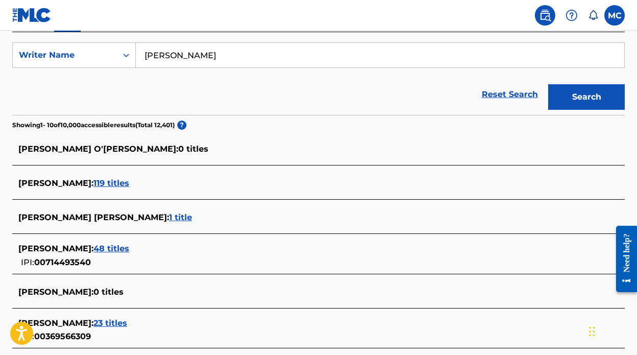
scroll to position [0, 0]
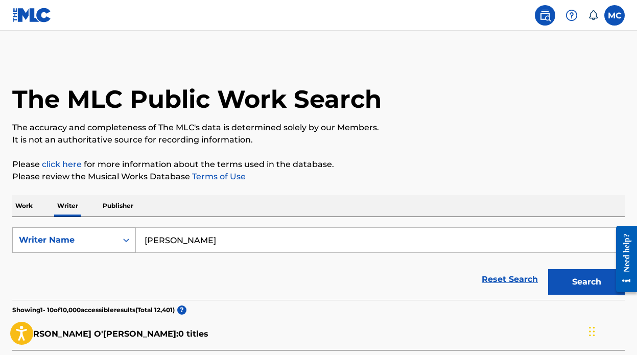
drag, startPoint x: 257, startPoint y: 242, endPoint x: 133, endPoint y: 237, distance: 123.3
click at [142, 242] on input "[PERSON_NAME]" at bounding box center [380, 240] width 489 height 25
type input "ayo the producer"
click at [548, 269] on button "Search" at bounding box center [586, 282] width 77 height 26
drag, startPoint x: 271, startPoint y: 240, endPoint x: 91, endPoint y: 229, distance: 180.8
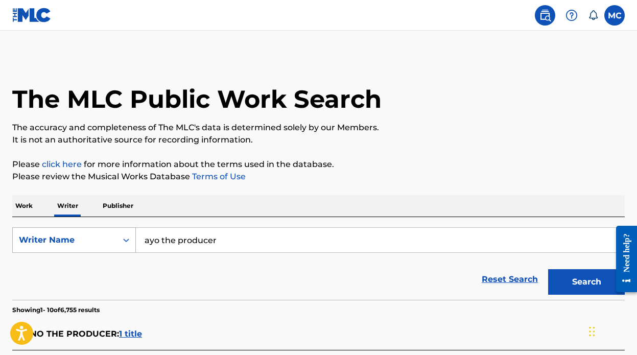
click at [93, 231] on div "SearchWithCriteria956f7cea-18ee-42b1-9ec0-0fc70a1dcbd1 Writer Name [PERSON_NAME…" at bounding box center [318, 240] width 613 height 26
type input "[PERSON_NAME]"
click at [548, 269] on button "Search" at bounding box center [586, 282] width 77 height 26
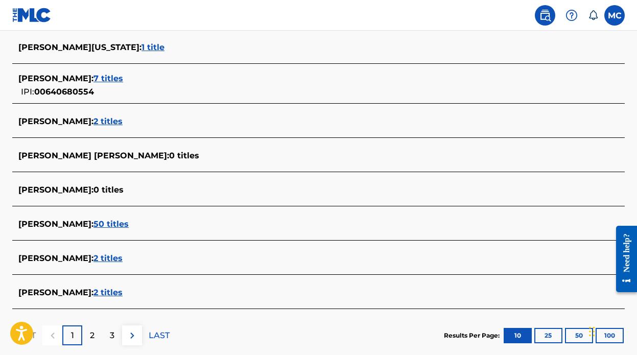
scroll to position [374, 0]
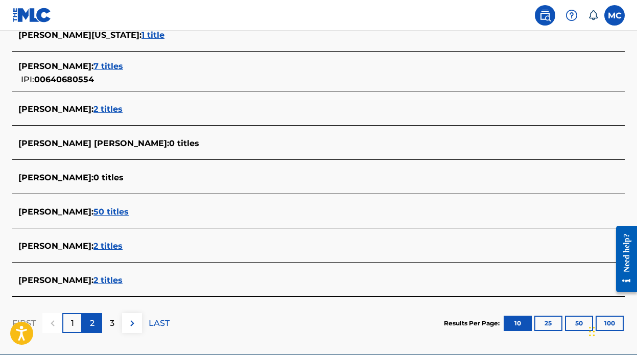
click at [93, 327] on p "2" at bounding box center [92, 323] width 5 height 12
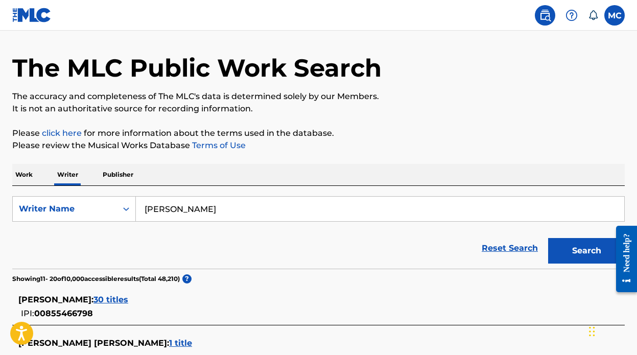
scroll to position [20, 0]
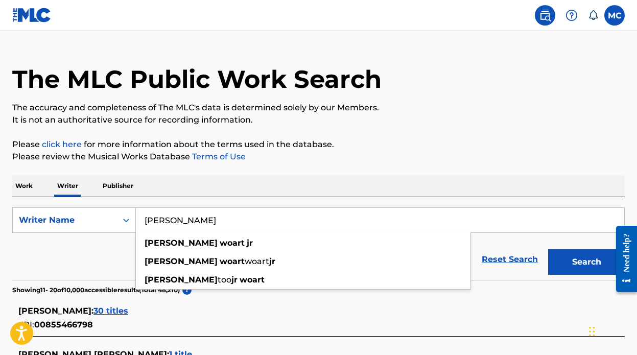
drag, startPoint x: 237, startPoint y: 223, endPoint x: 79, endPoint y: 202, distance: 159.3
click at [82, 205] on div "SearchWithCriteria956f7cea-18ee-42b1-9ec0-0fc70a1dcbd1 Writer Name [PERSON_NAME…" at bounding box center [318, 238] width 613 height 83
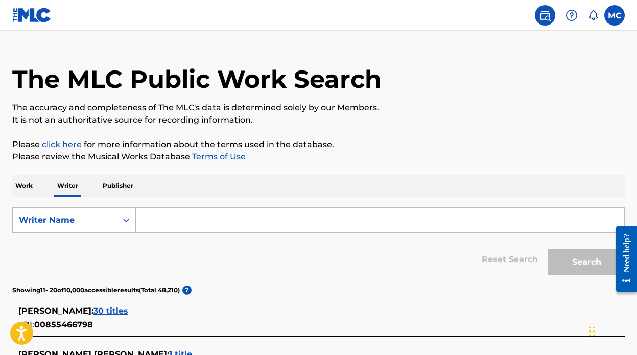
click at [186, 223] on input "Search Form" at bounding box center [380, 220] width 489 height 25
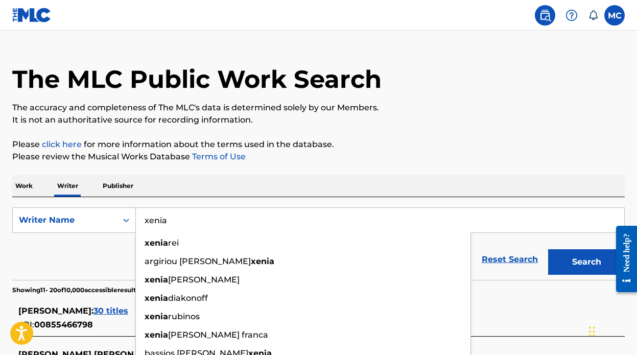
click at [548, 249] on button "Search" at bounding box center [586, 262] width 77 height 26
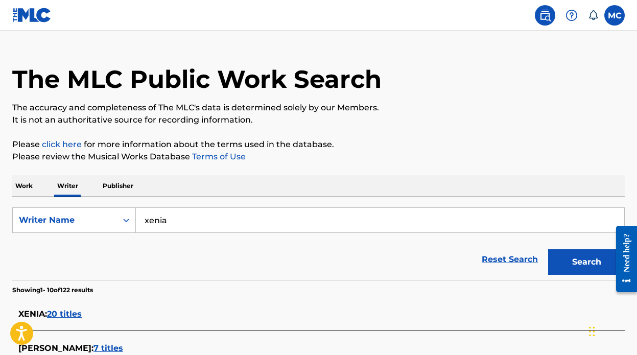
click at [218, 229] on input "xenia" at bounding box center [380, 220] width 489 height 25
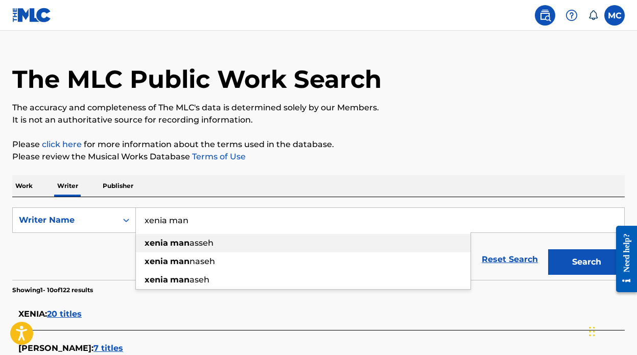
click at [220, 245] on div "xenia man asseh" at bounding box center [303, 243] width 335 height 18
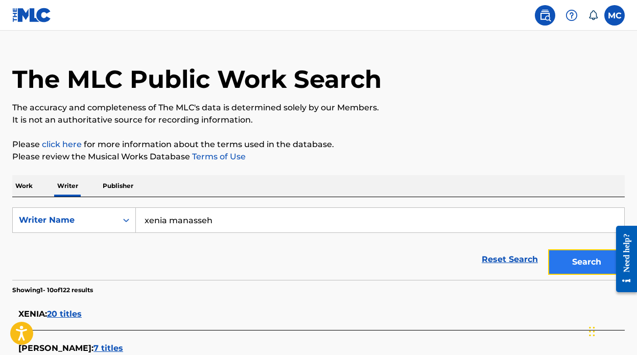
click at [579, 263] on button "Search" at bounding box center [586, 262] width 77 height 26
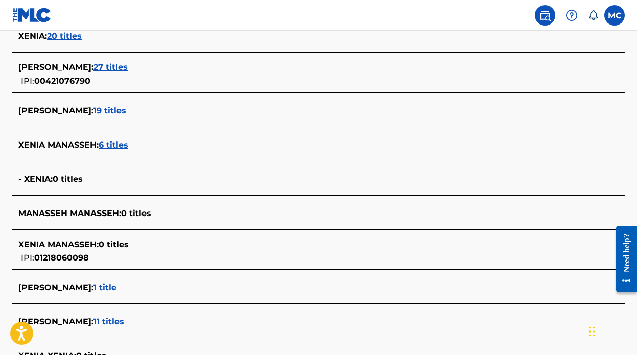
scroll to position [422, 0]
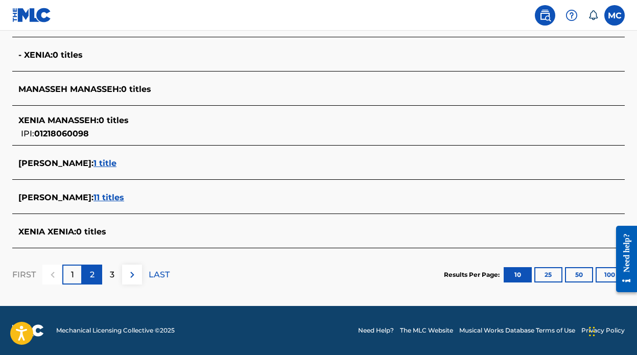
click at [94, 281] on div "2" at bounding box center [92, 275] width 20 height 20
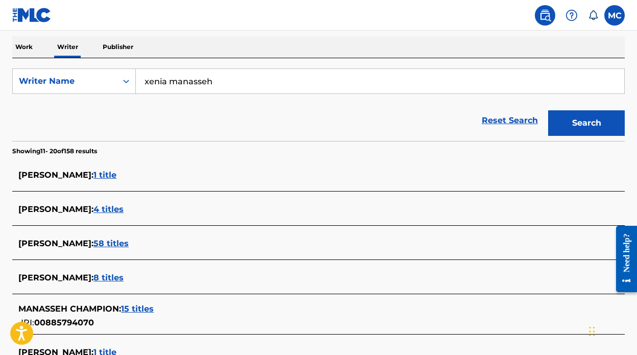
scroll to position [157, 0]
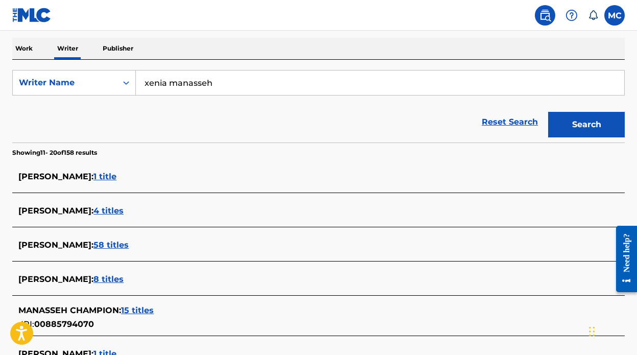
click at [230, 82] on input "xenia manasseh" at bounding box center [380, 83] width 489 height 25
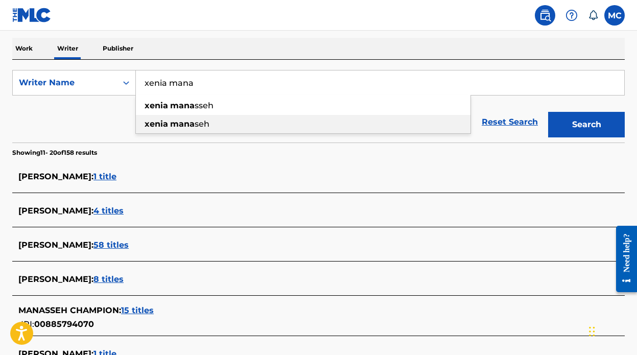
click at [216, 126] on div "xenia mana seh" at bounding box center [303, 124] width 335 height 18
type input "xenia manaseh"
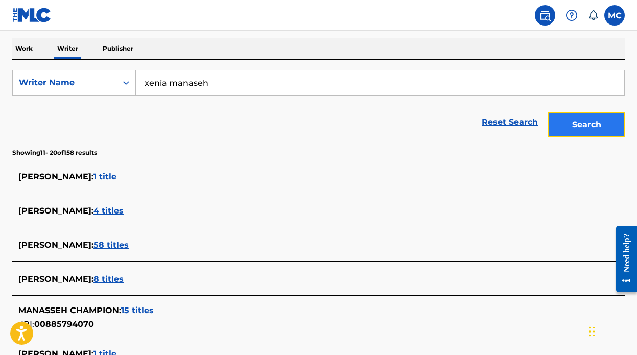
click at [605, 126] on button "Search" at bounding box center [586, 125] width 77 height 26
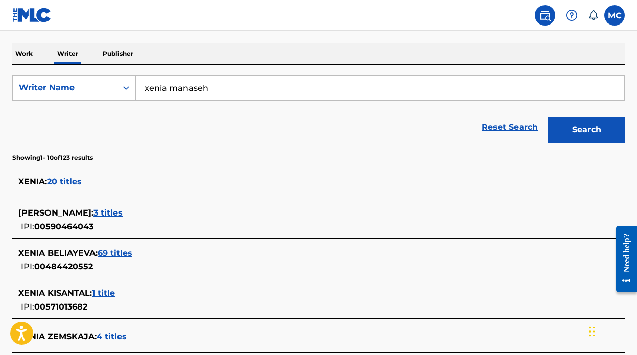
scroll to position [124, 0]
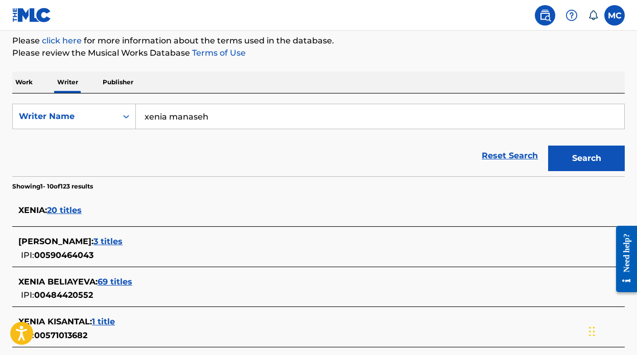
drag, startPoint x: 270, startPoint y: 122, endPoint x: 211, endPoint y: 109, distance: 60.7
click at [211, 109] on input "xenia manaseh" at bounding box center [380, 116] width 489 height 25
